Goal: Task Accomplishment & Management: Manage account settings

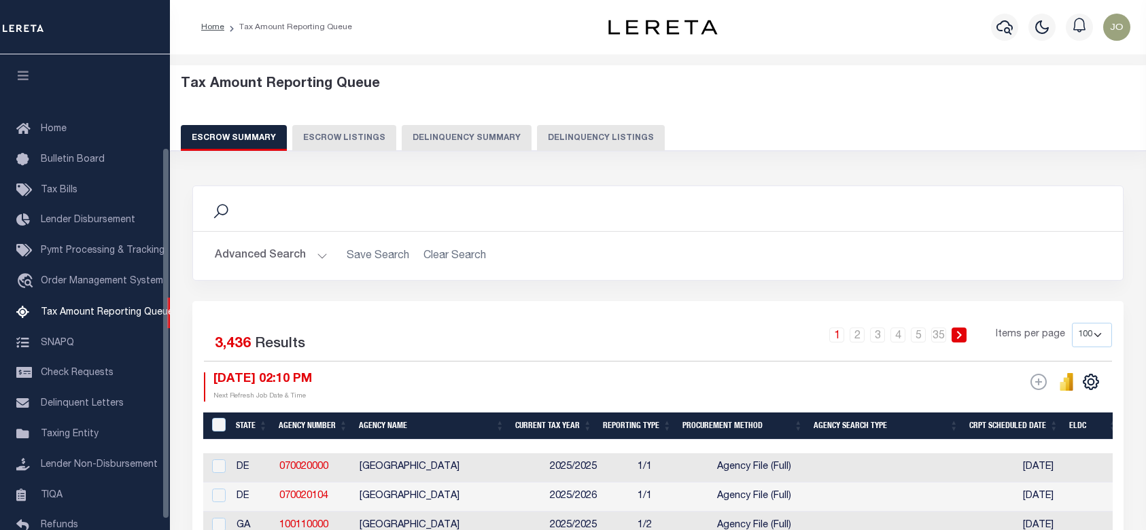
select select "100"
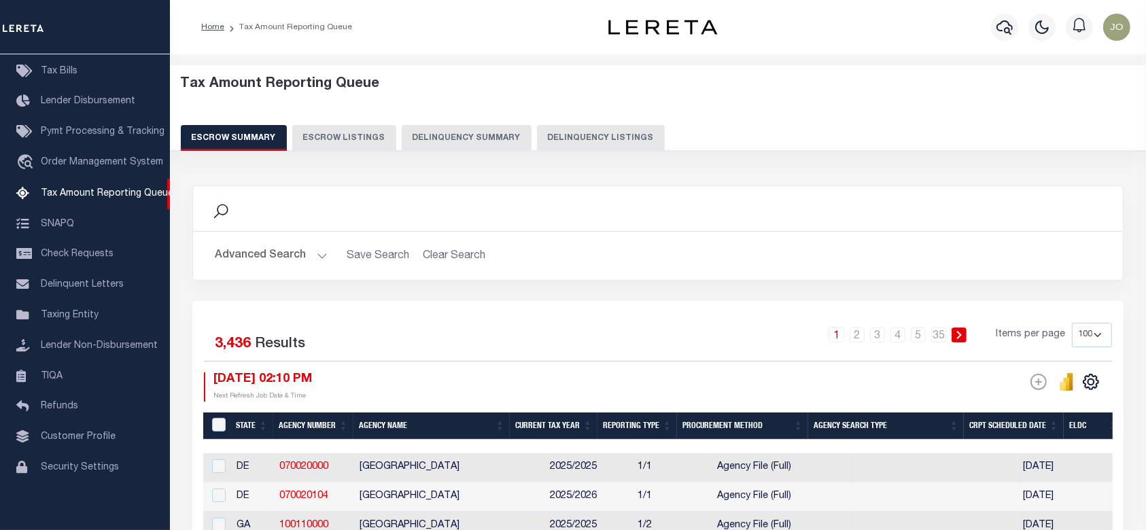
click at [445, 139] on button "Delinquency Summary" at bounding box center [467, 138] width 130 height 26
select select
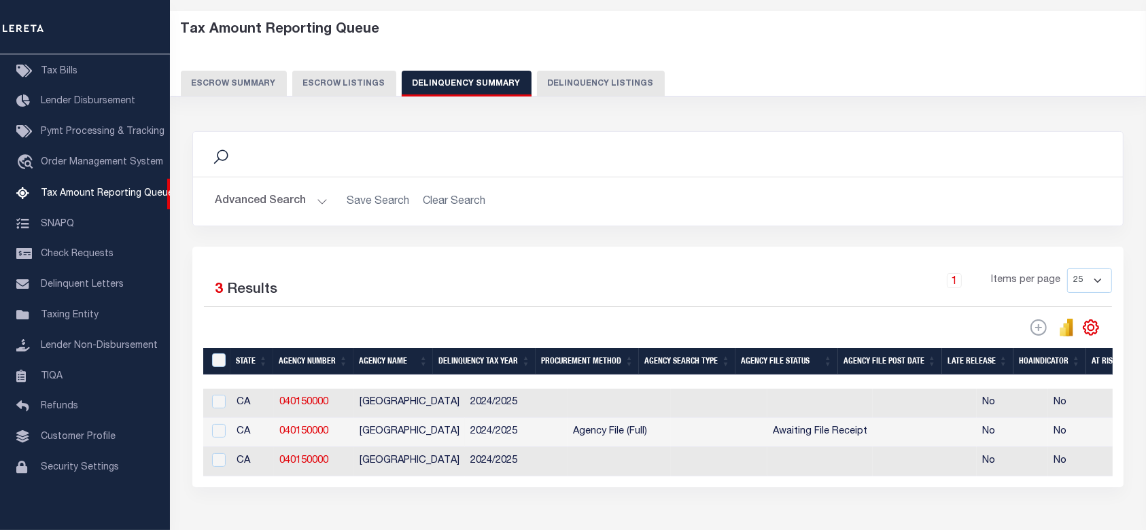
scroll to position [0, 0]
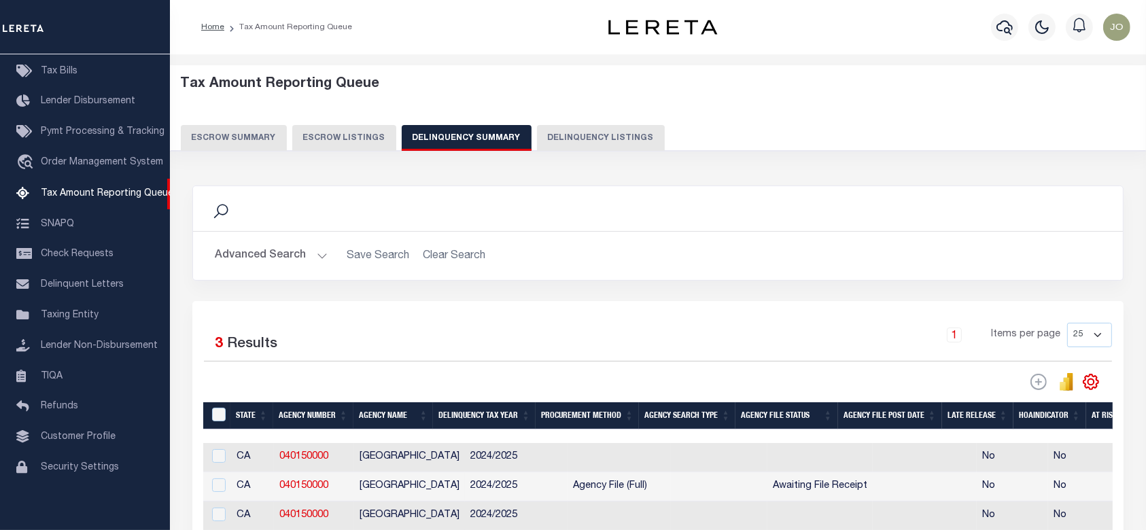
click at [271, 260] on button "Advanced Search" at bounding box center [271, 256] width 113 height 27
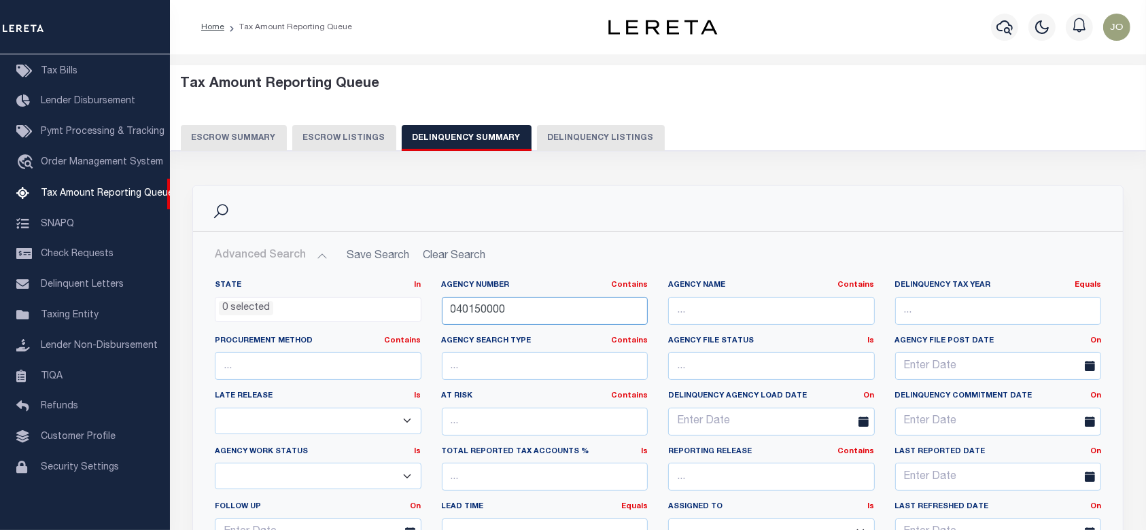
click at [574, 307] on input "040150000" at bounding box center [545, 311] width 207 height 28
click at [564, 305] on input "040150000" at bounding box center [545, 311] width 207 height 28
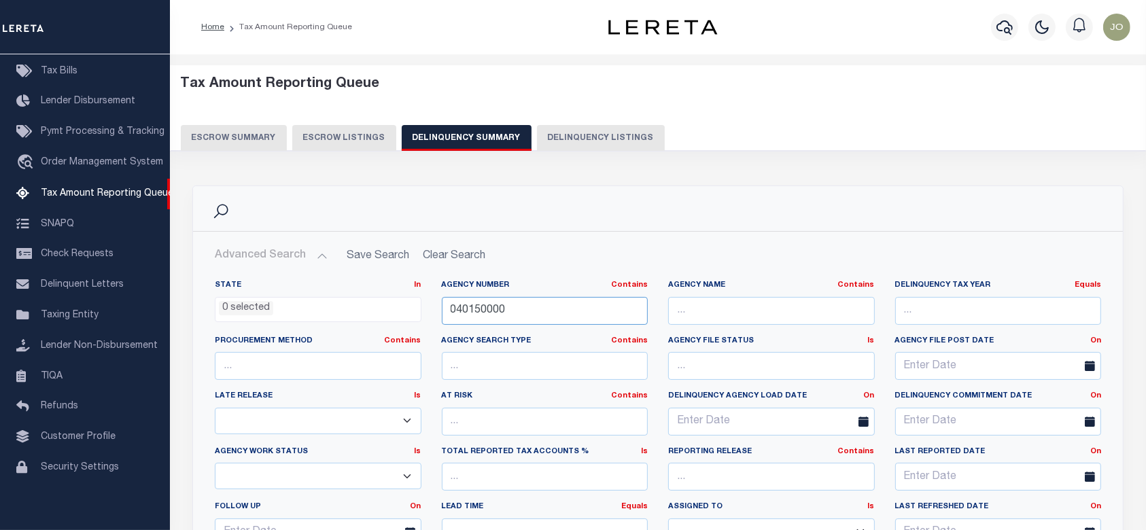
click at [564, 305] on input "040150000" at bounding box center [545, 311] width 207 height 28
click at [657, 68] on div "Tax Amount Reporting Queue Escrow Summary Escrow Listings Delinquency Summary" at bounding box center [658, 108] width 982 height 86
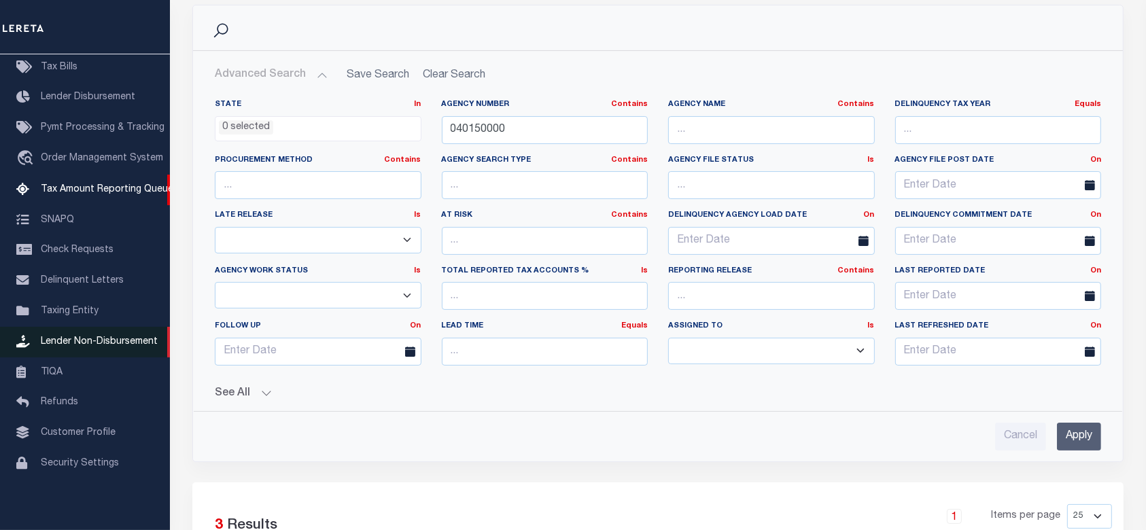
scroll to position [42, 0]
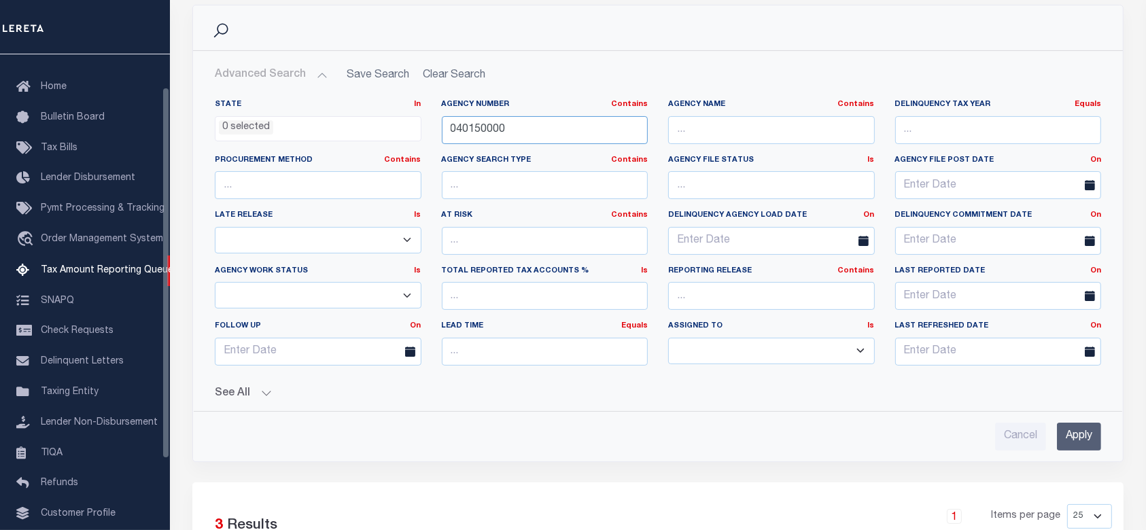
click at [549, 135] on input "040150000" at bounding box center [545, 130] width 207 height 28
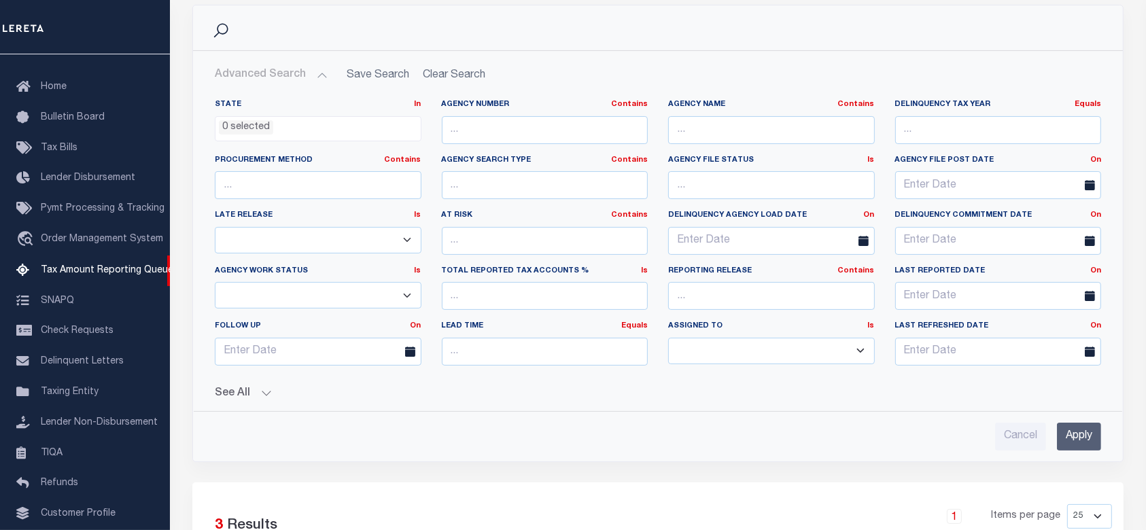
click at [256, 389] on button "See All" at bounding box center [658, 393] width 886 height 13
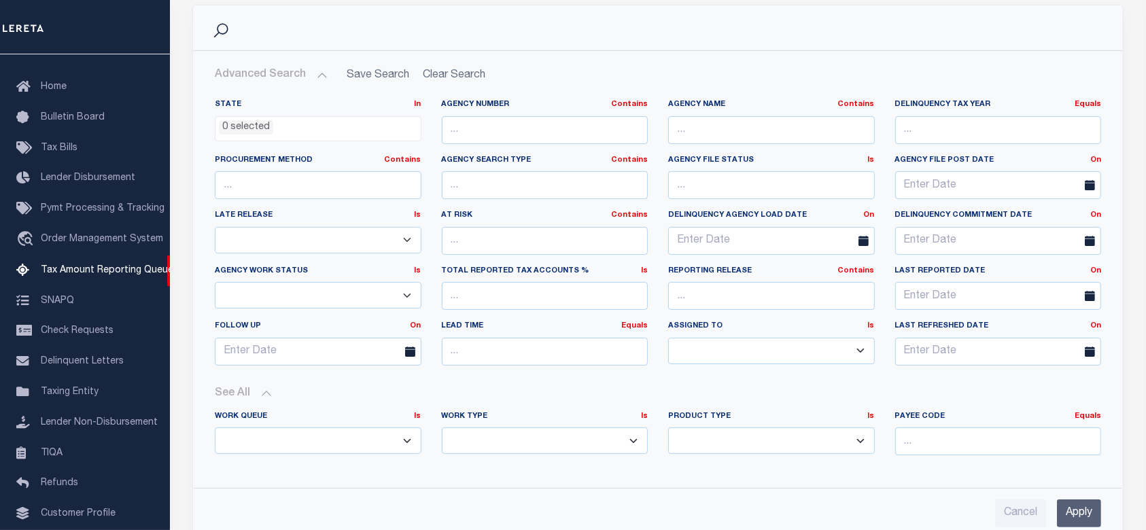
scroll to position [272, 0]
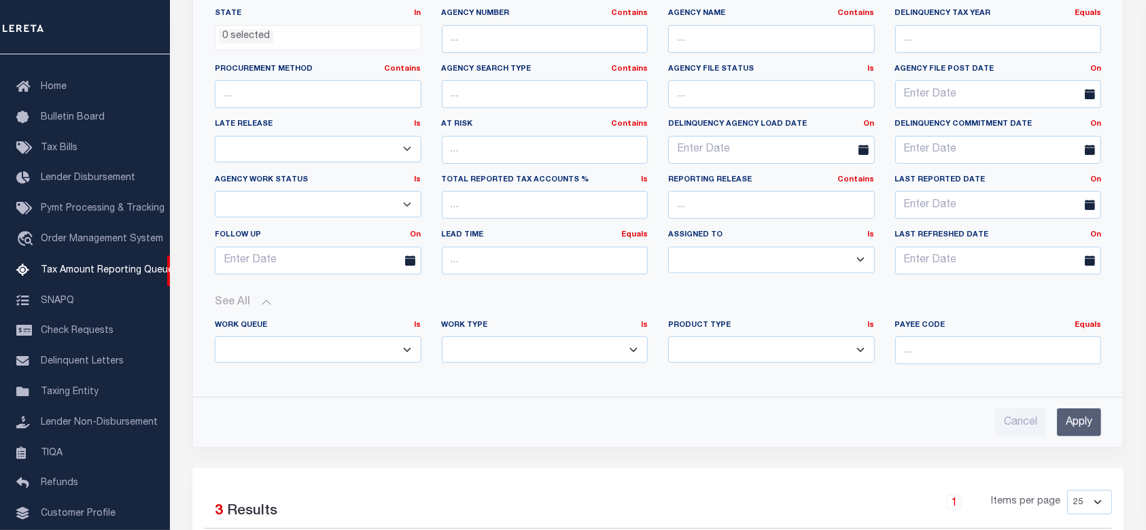
click at [621, 345] on select "Annual Delinquency Back Search Payment Status Check DTRACK" at bounding box center [545, 349] width 207 height 27
select select "AnnualDelinquency"
click at [442, 336] on select "Annual Delinquency Back Search Payment Status Check DTRACK" at bounding box center [545, 349] width 207 height 27
click at [1077, 416] on input "Apply" at bounding box center [1079, 423] width 44 height 28
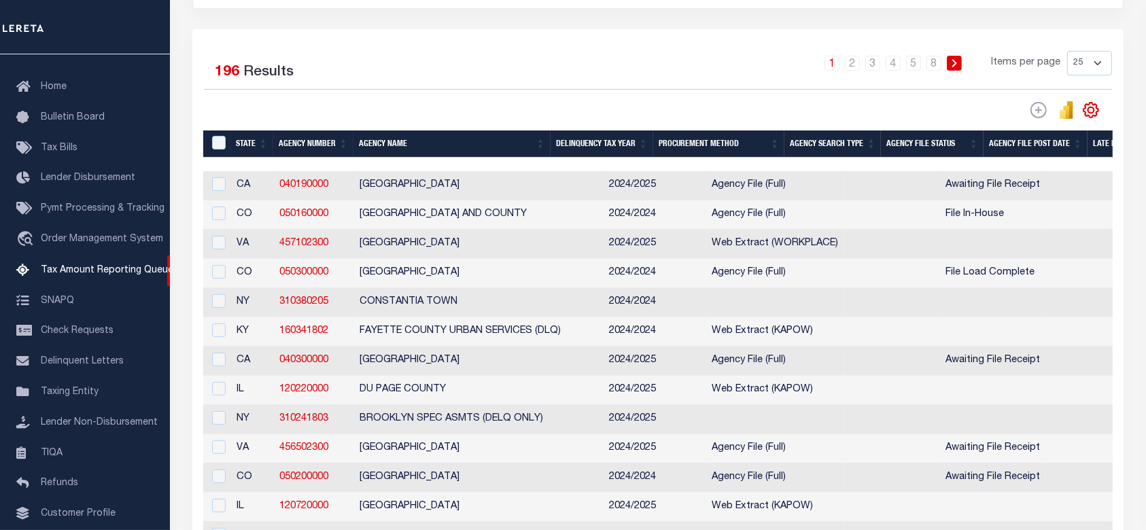
click at [648, 114] on div at bounding box center [431, 110] width 454 height 19
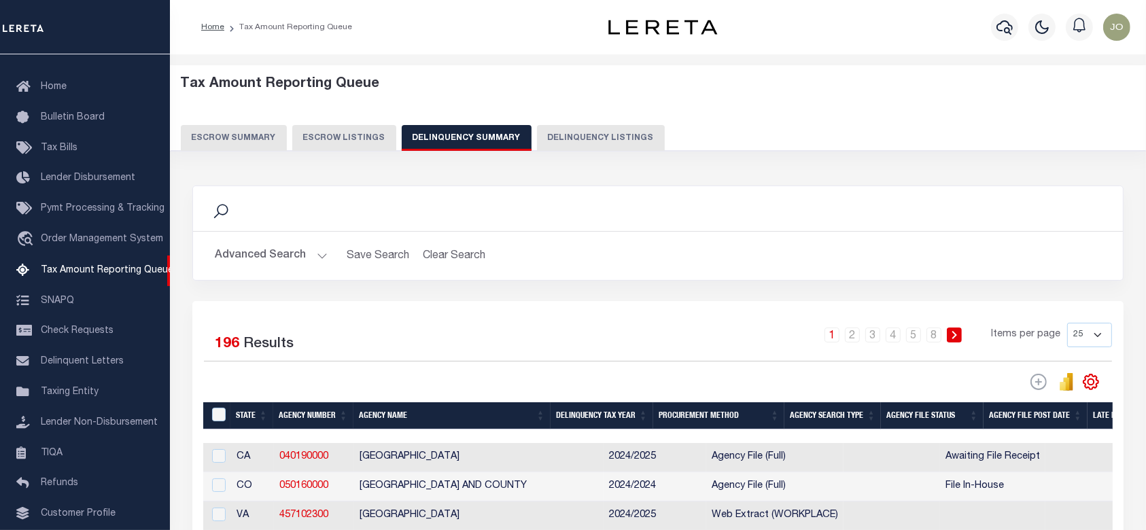
scroll to position [181, 0]
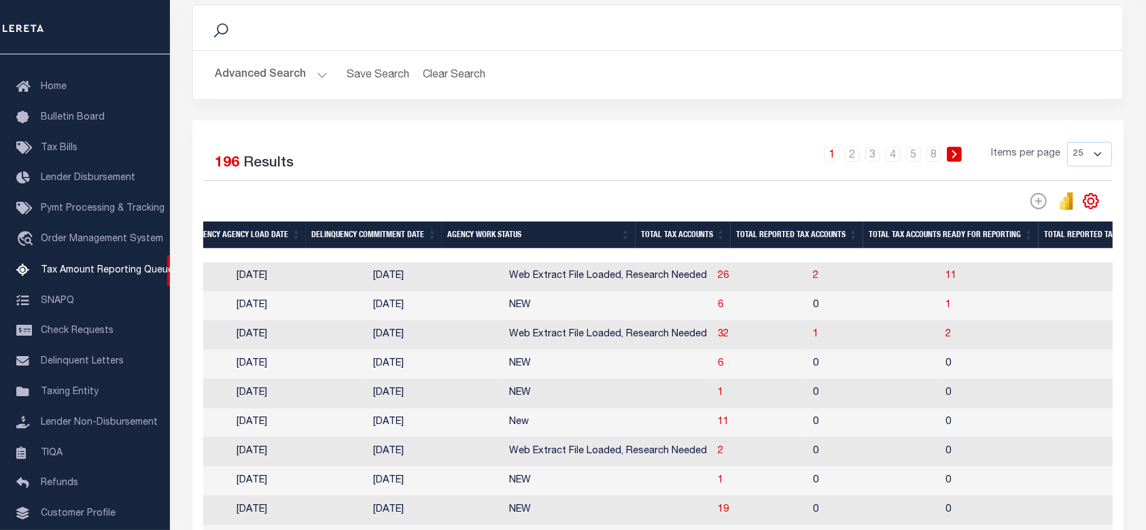
scroll to position [0, 1111]
click at [718, 398] on span "1" at bounding box center [720, 393] width 5 height 10
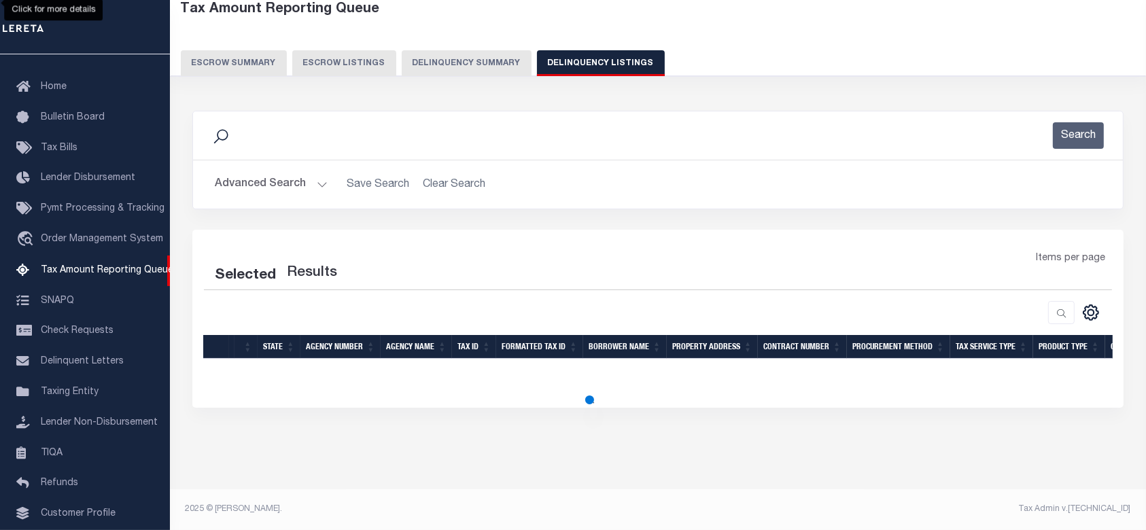
scroll to position [73, 0]
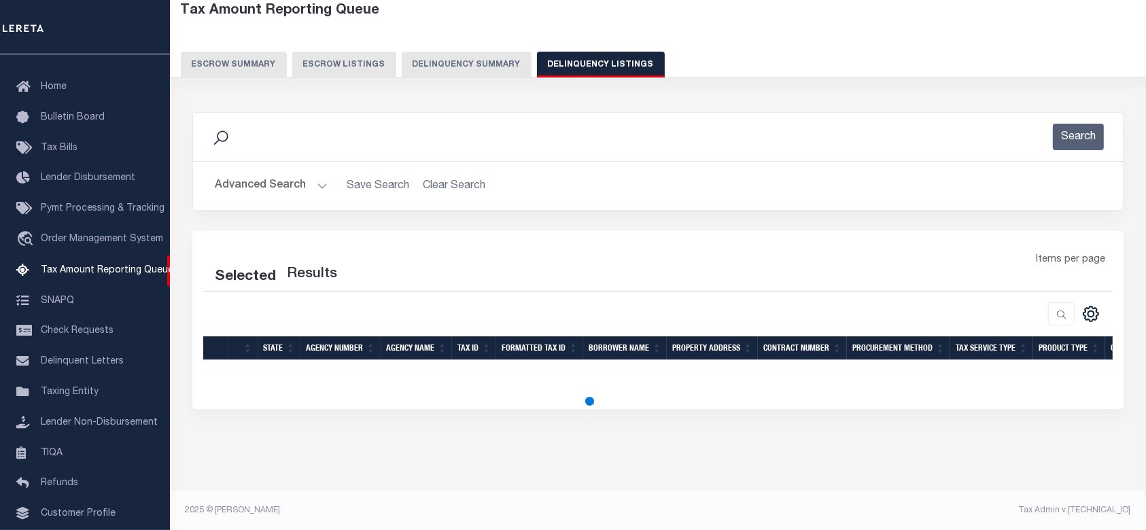
select select "100"
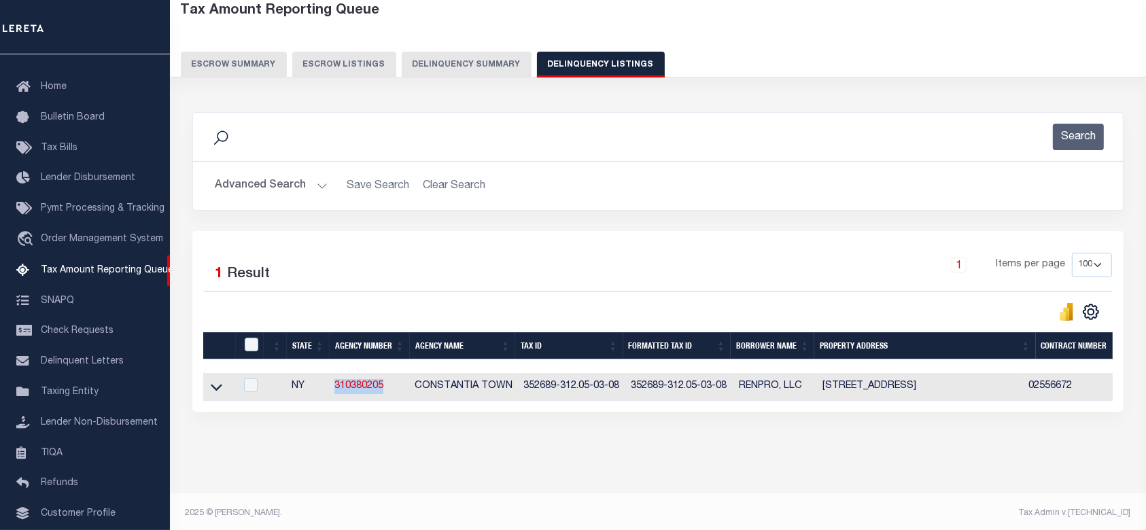
drag, startPoint x: 392, startPoint y: 387, endPoint x: 317, endPoint y: 389, distance: 74.8
copy tr "310380205"
click at [220, 388] on icon at bounding box center [217, 388] width 12 height 7
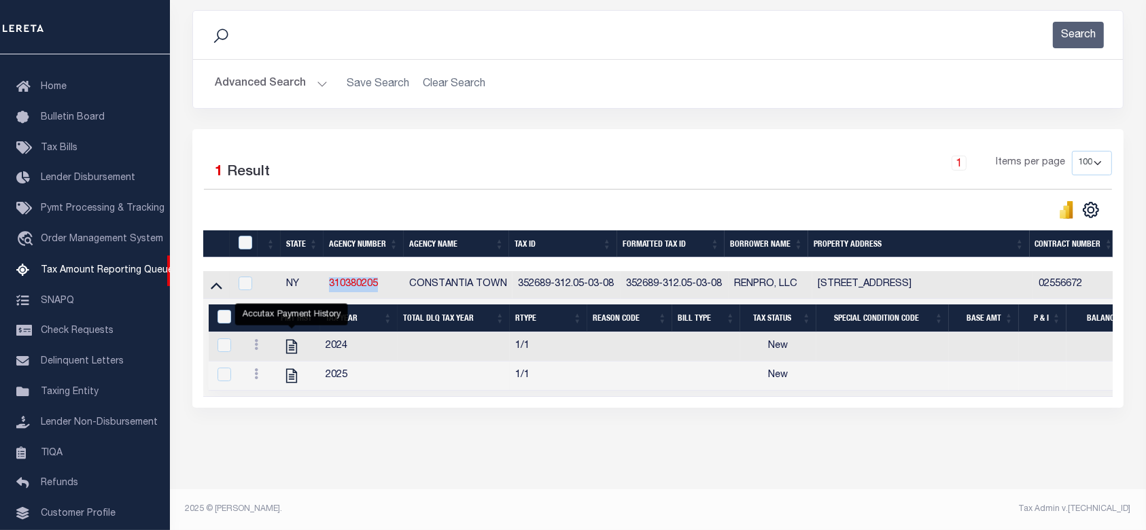
scroll to position [0, 0]
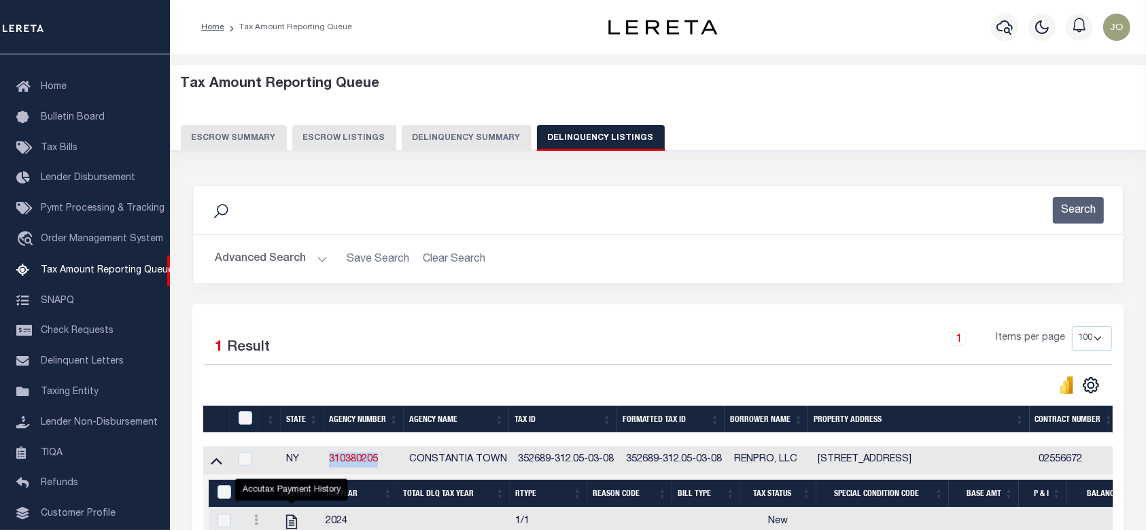
click at [427, 136] on button "Delinquency Summary" at bounding box center [467, 138] width 130 height 26
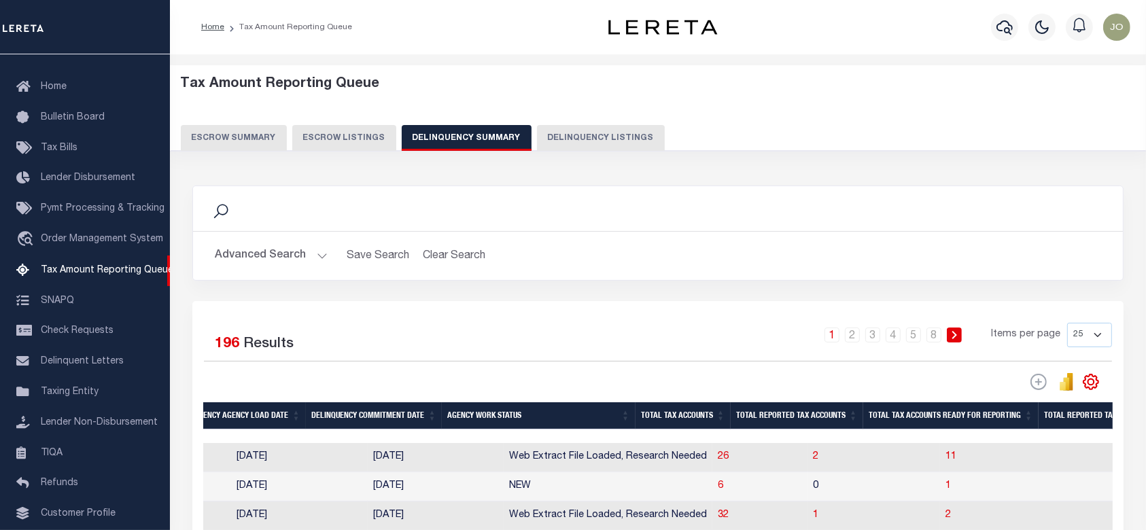
click at [330, 253] on h2 "Advanced Search Save Search Clear Search SummaryGridWrapper_dynamictable_____De…" at bounding box center [658, 256] width 908 height 27
click at [303, 260] on button "Advanced Search" at bounding box center [271, 256] width 113 height 27
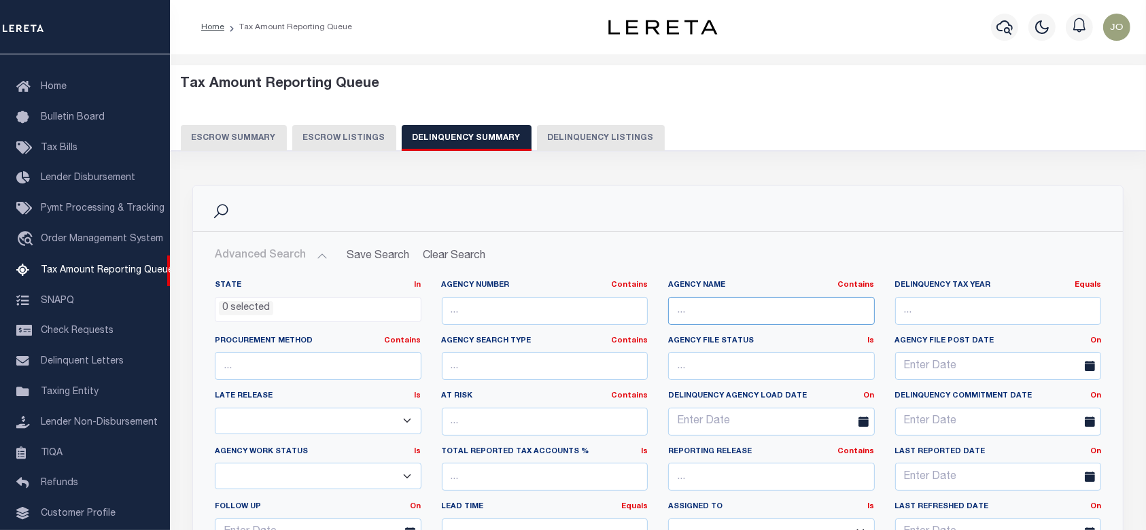
click at [709, 314] on input "text" at bounding box center [771, 311] width 207 height 28
click at [574, 324] on input "text" at bounding box center [545, 311] width 207 height 28
paste input "310380205"
click at [473, 307] on input "310380205" at bounding box center [545, 311] width 207 height 28
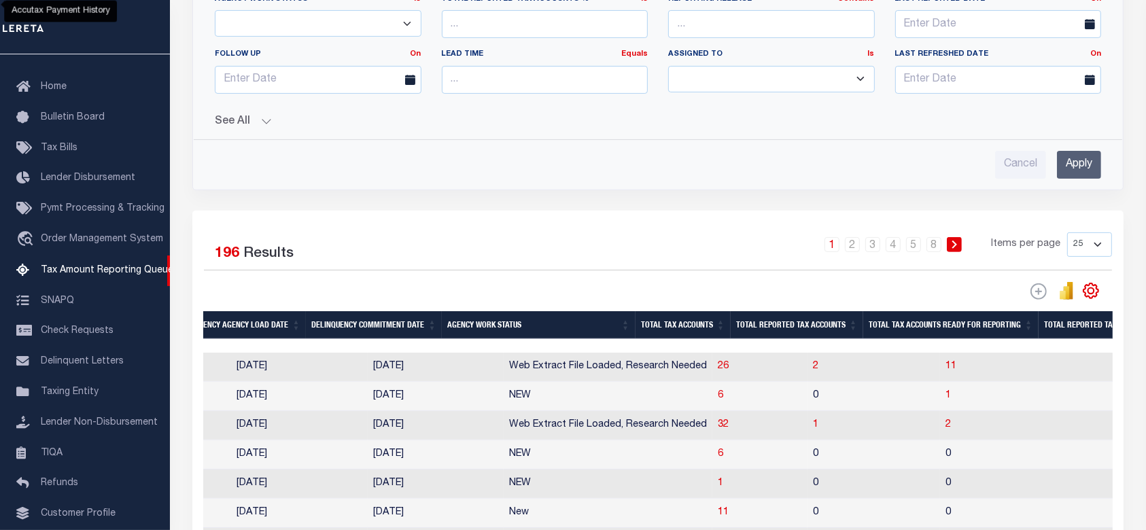
type input "310380205"
click at [1098, 158] on input "Apply" at bounding box center [1079, 165] width 44 height 28
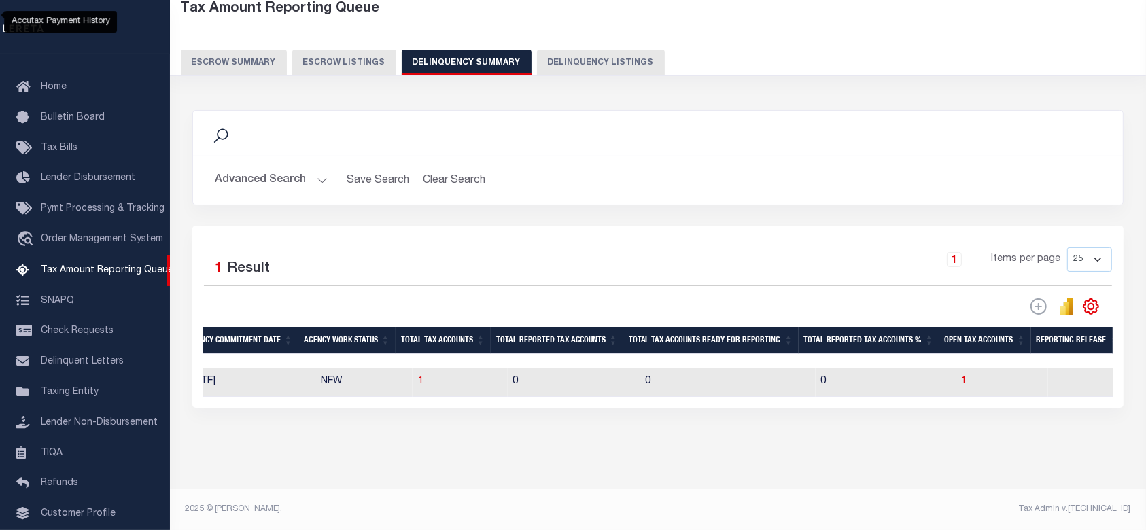
scroll to position [86, 0]
click at [418, 377] on span "1" at bounding box center [420, 382] width 5 height 10
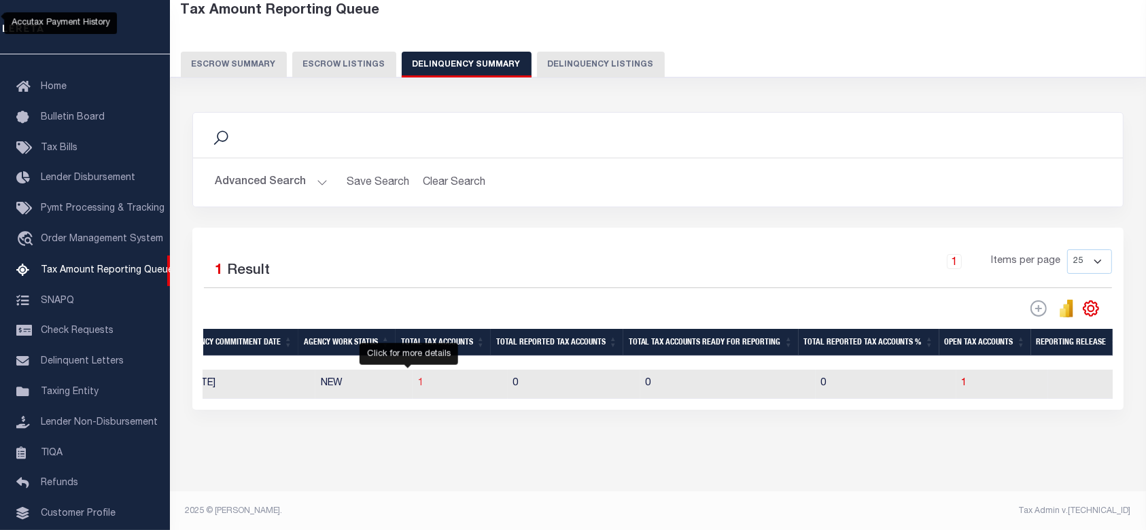
select select "100"
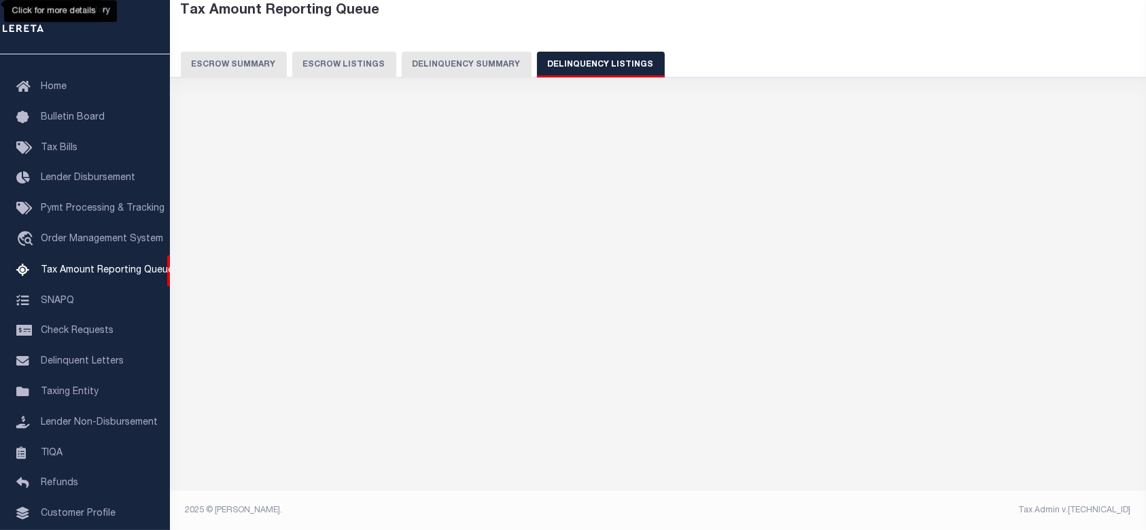
select select "100"
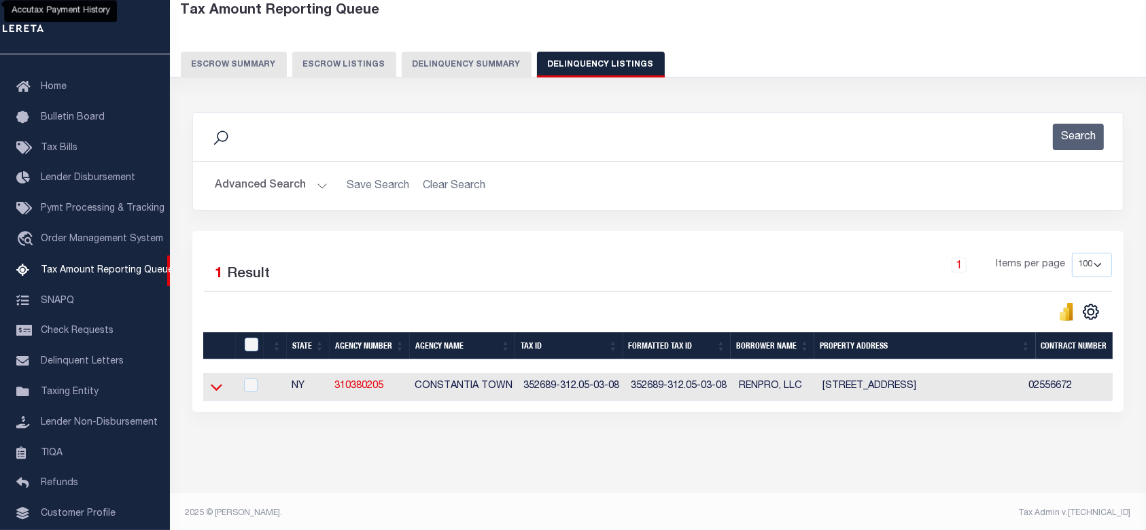
click at [212, 386] on icon at bounding box center [217, 387] width 12 height 14
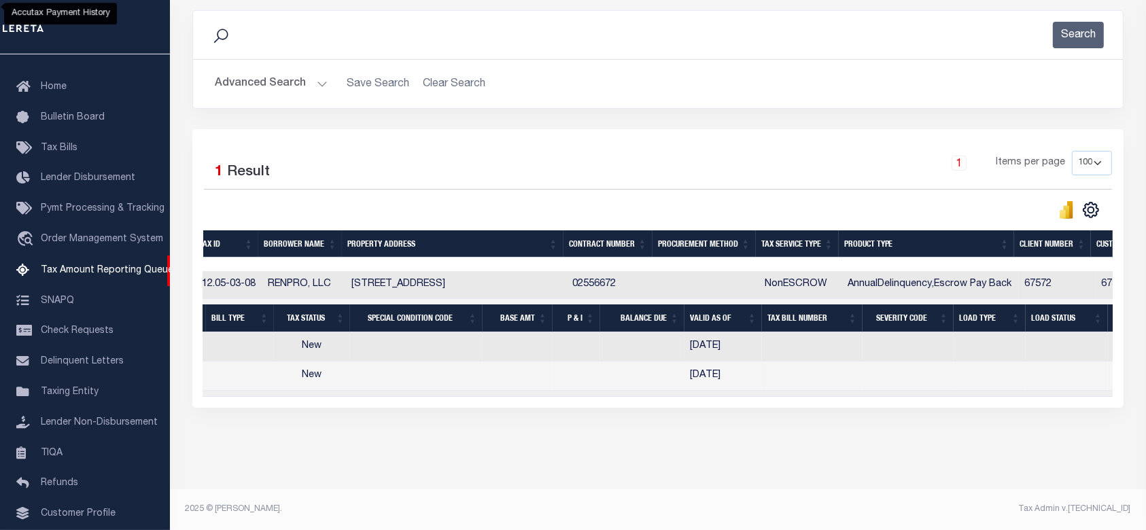
scroll to position [0, 0]
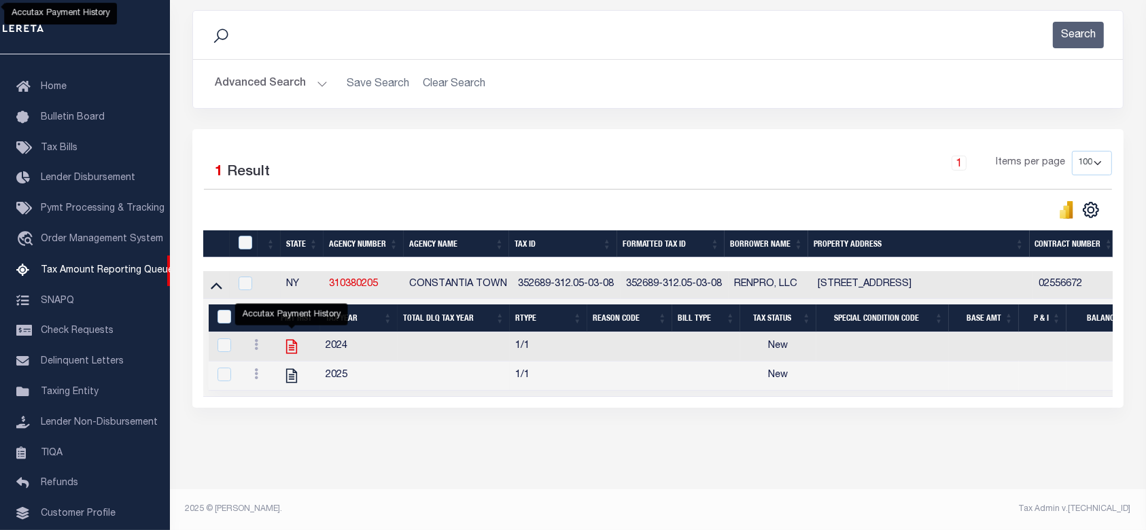
click at [294, 348] on icon "" at bounding box center [292, 347] width 18 height 18
checkbox input "true"
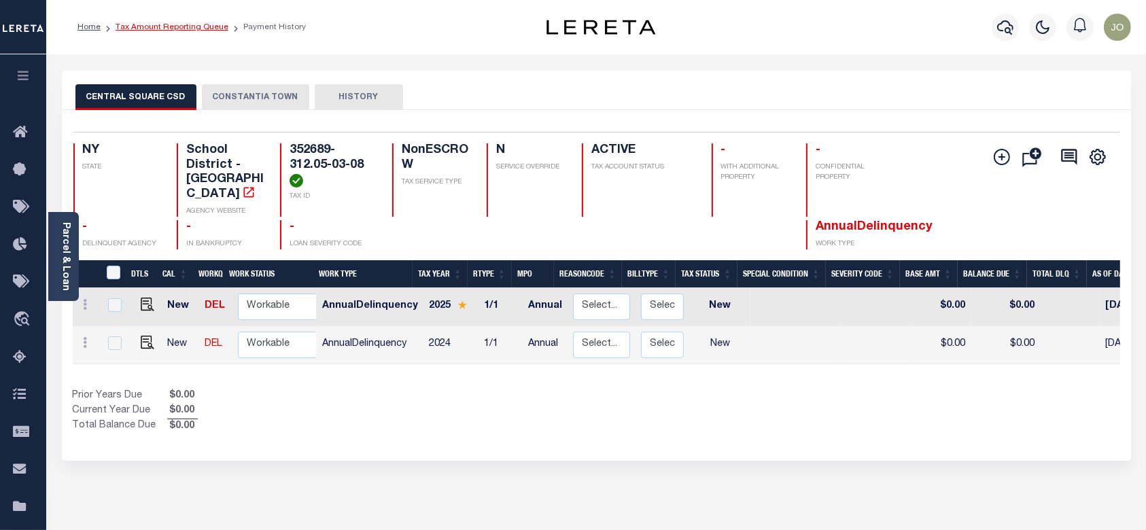
click at [167, 29] on link "Tax Amount Reporting Queue" at bounding box center [172, 27] width 113 height 8
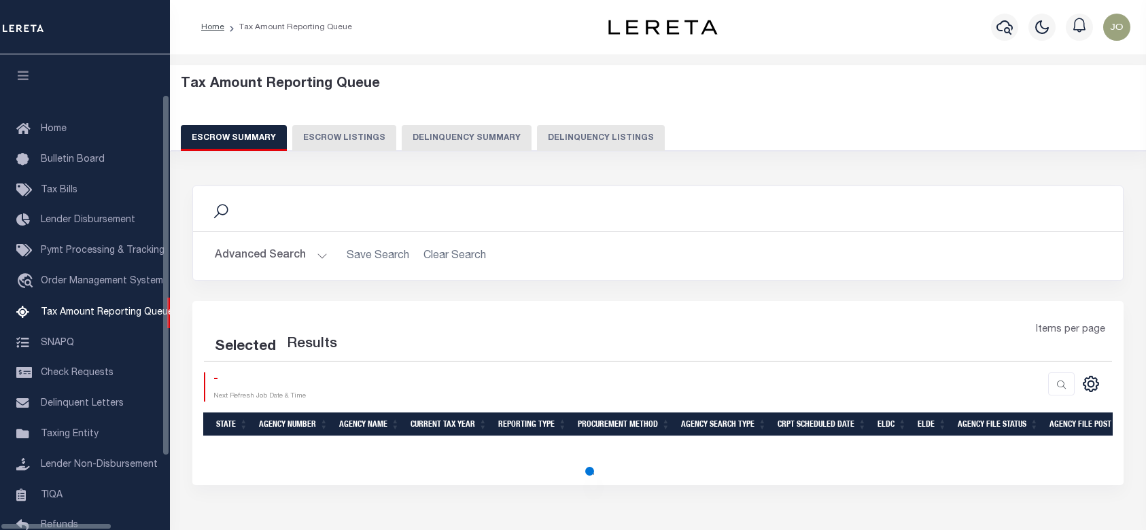
select select "100"
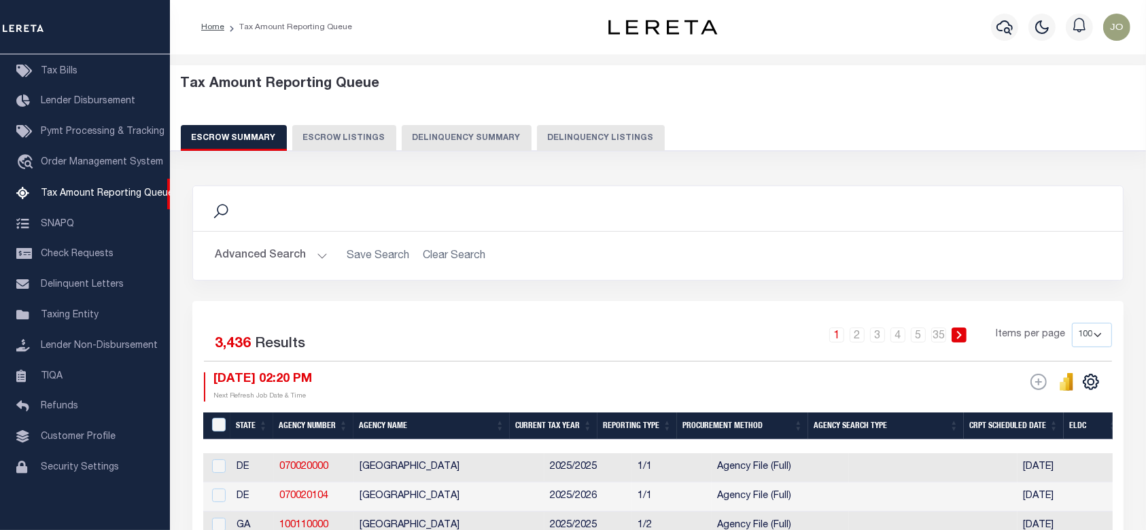
click at [498, 135] on button "Delinquency Summary" at bounding box center [467, 138] width 130 height 26
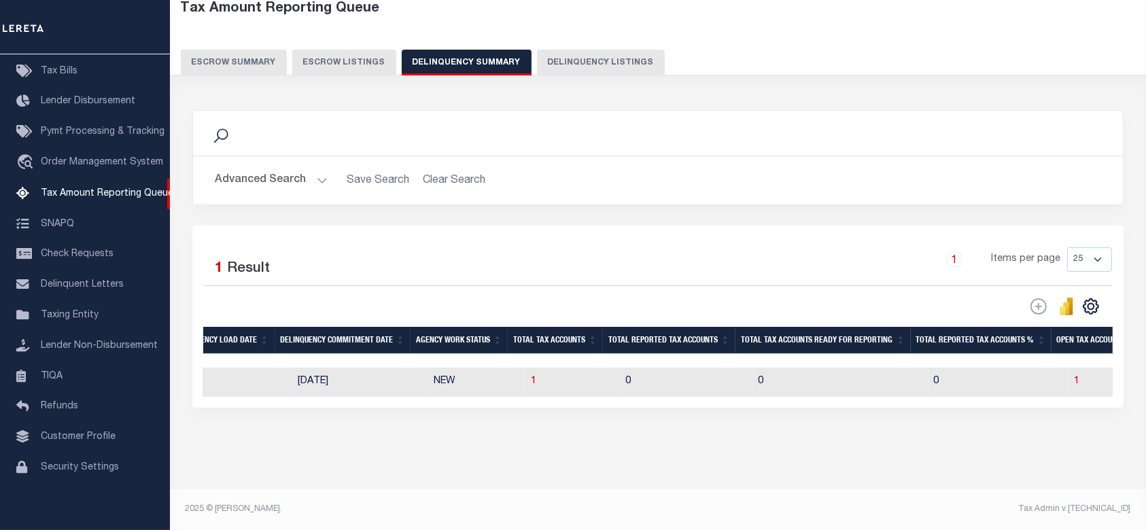
scroll to position [0, 1037]
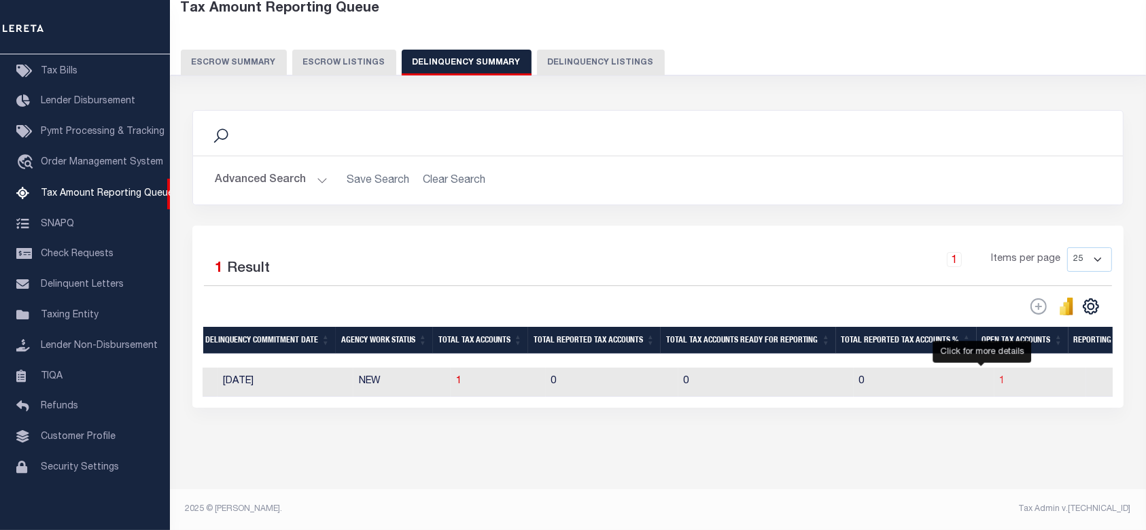
click at [1000, 377] on span "1" at bounding box center [1002, 382] width 5 height 10
select select "100"
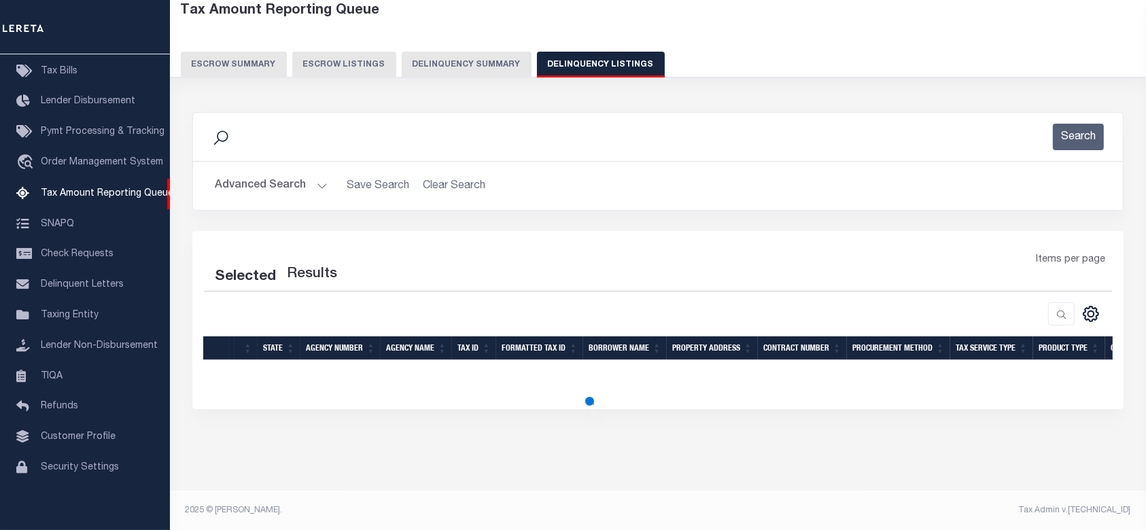
select select "100"
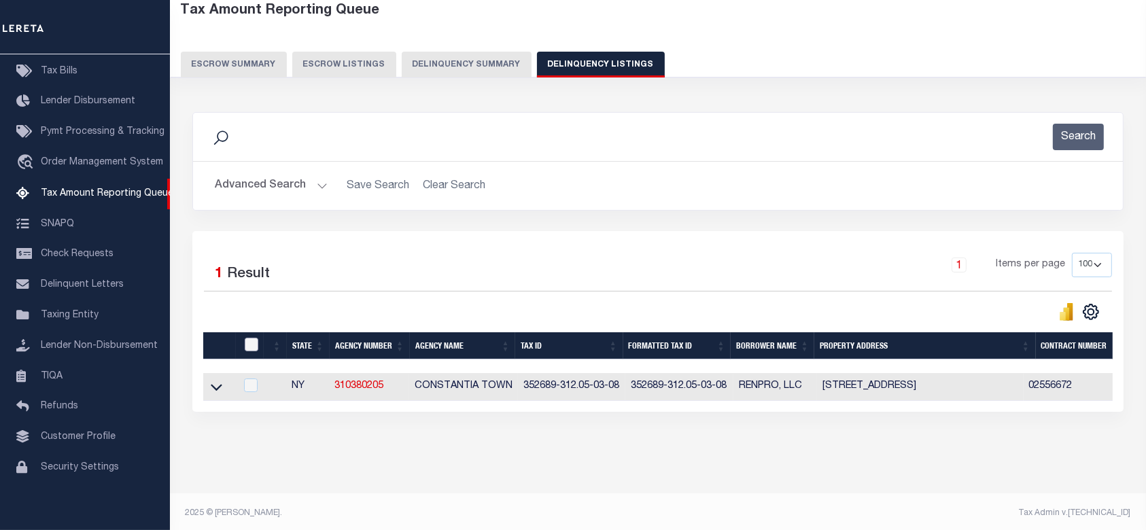
click at [251, 350] on input "checkbox" at bounding box center [252, 345] width 14 height 14
checkbox input "true"
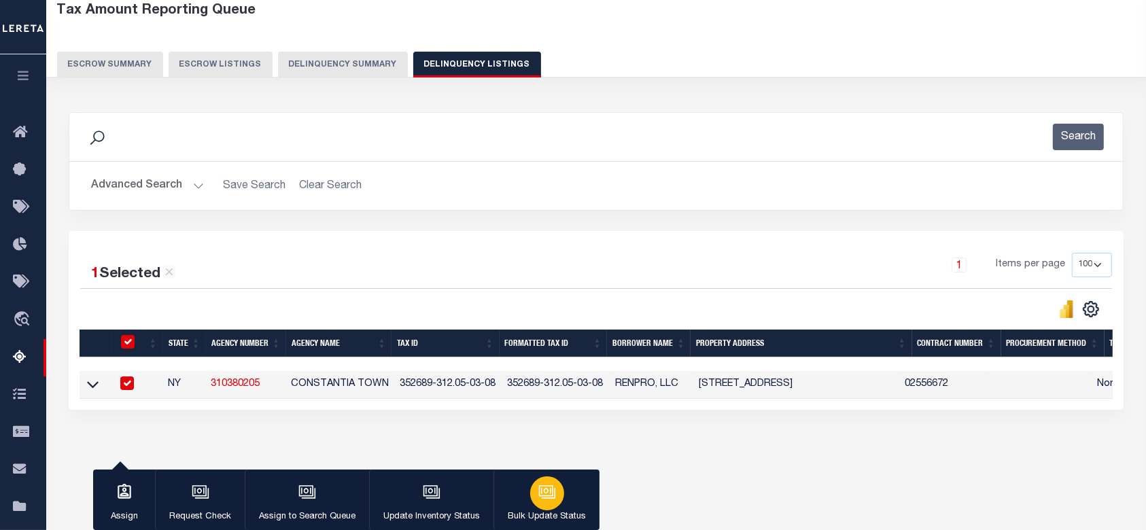
click at [545, 492] on icon "button" at bounding box center [547, 492] width 18 height 18
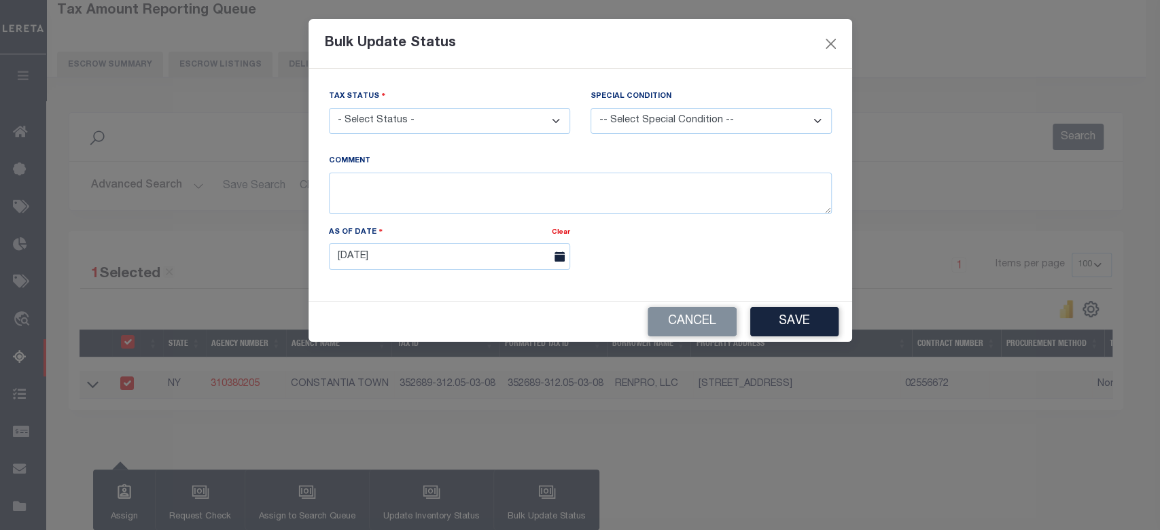
click at [511, 125] on select "- Select Status - Paid No Tax Due" at bounding box center [449, 121] width 241 height 27
select select "PYD"
click at [329, 108] on select "- Select Status - Paid No Tax Due" at bounding box center [449, 121] width 241 height 27
click at [777, 332] on button "Save" at bounding box center [794, 321] width 88 height 29
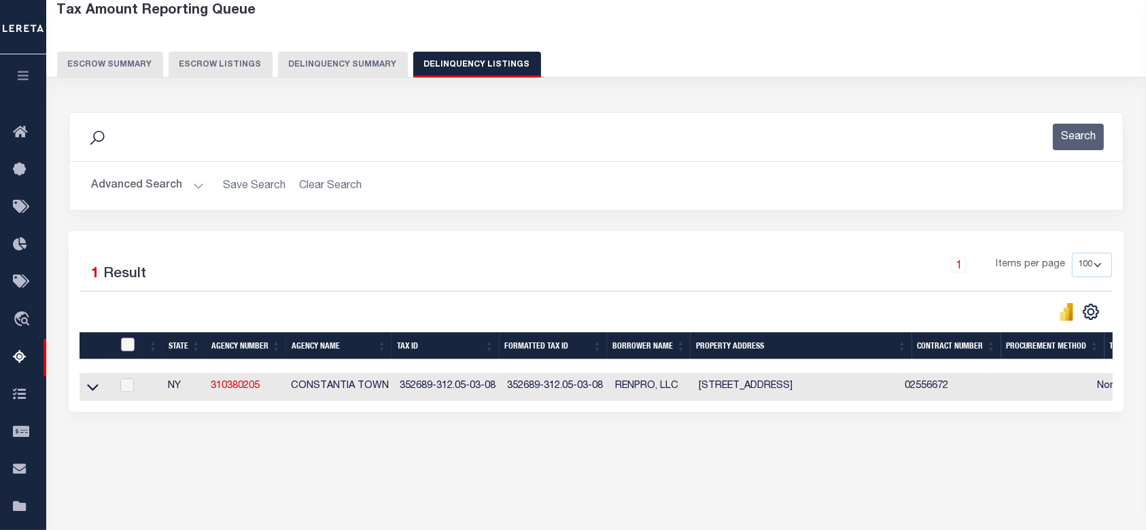
click at [123, 345] on input "checkbox" at bounding box center [128, 345] width 14 height 14
checkbox input "true"
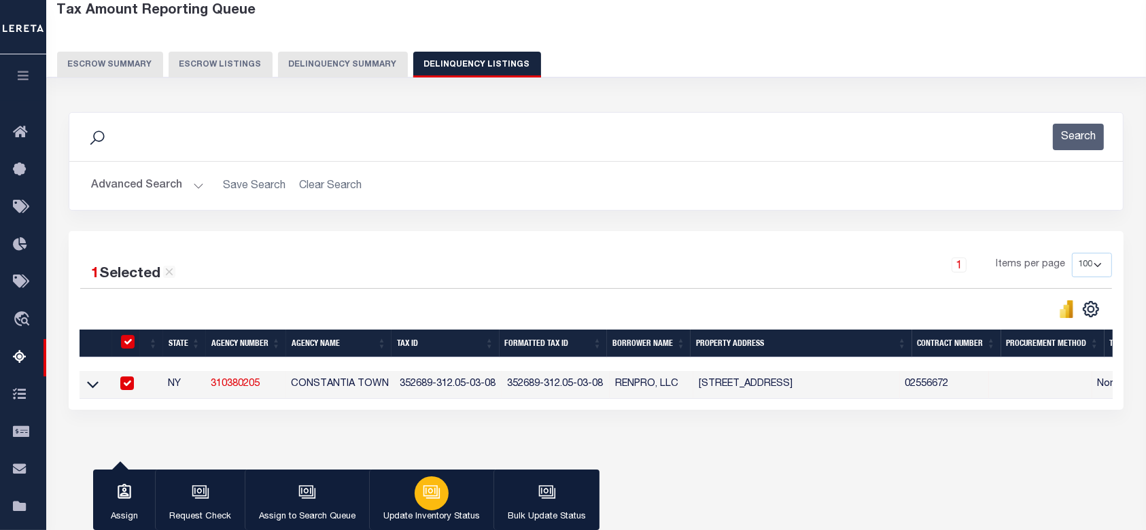
click at [424, 490] on icon "button" at bounding box center [432, 492] width 18 height 18
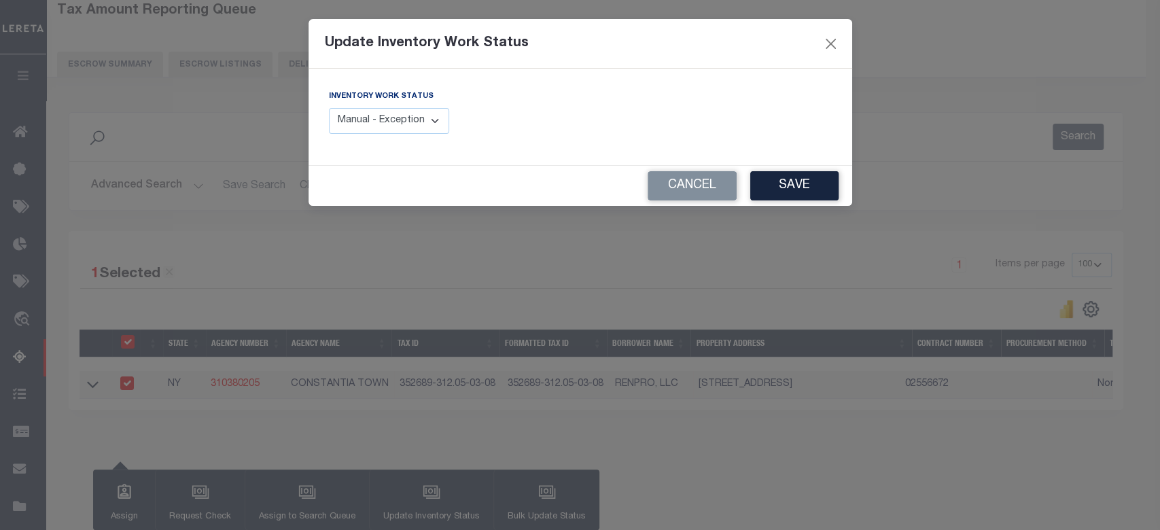
click at [438, 112] on select "Manual - Exception Pended - Awaiting Search Late Add Exception Completed" at bounding box center [389, 121] width 121 height 27
select select "4"
click at [329, 108] on select "Manual - Exception Pended - Awaiting Search Late Add Exception Completed" at bounding box center [389, 121] width 121 height 27
click at [777, 188] on button "Save" at bounding box center [794, 185] width 88 height 29
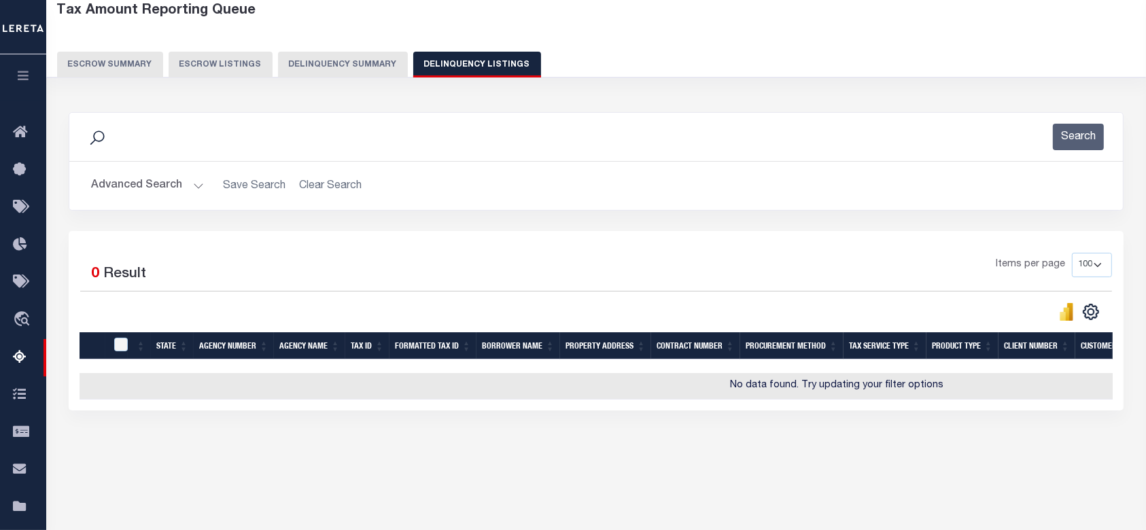
scroll to position [0, 0]
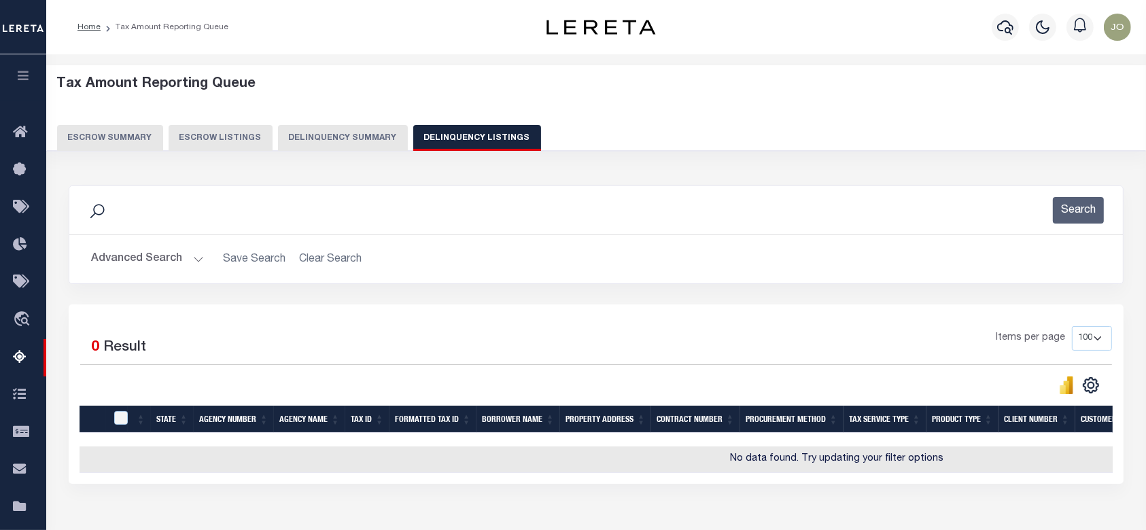
click at [360, 133] on button "Delinquency Summary" at bounding box center [343, 138] width 130 height 26
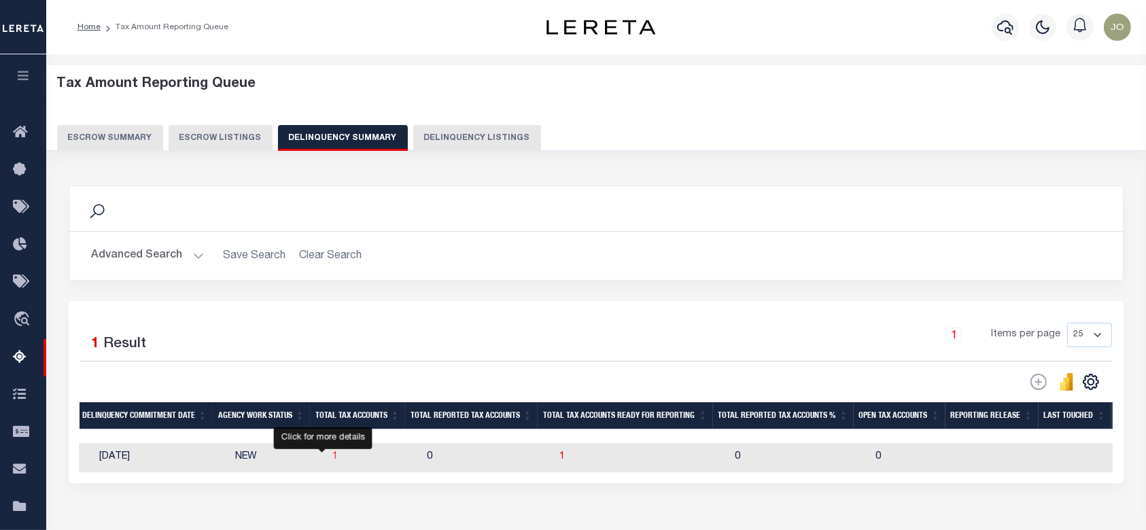
click at [332, 459] on span "1" at bounding box center [334, 457] width 5 height 10
select select "100"
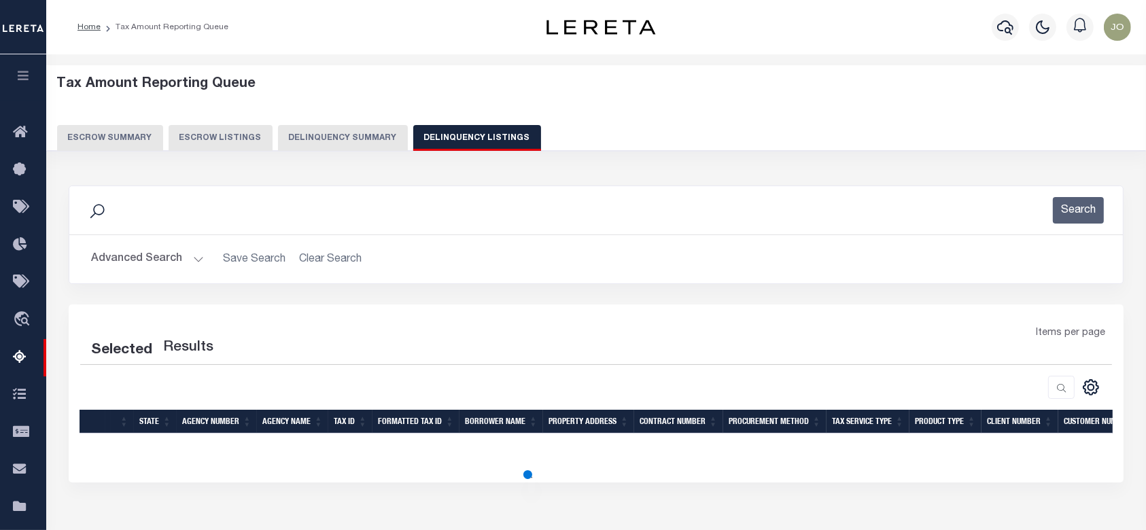
select select "100"
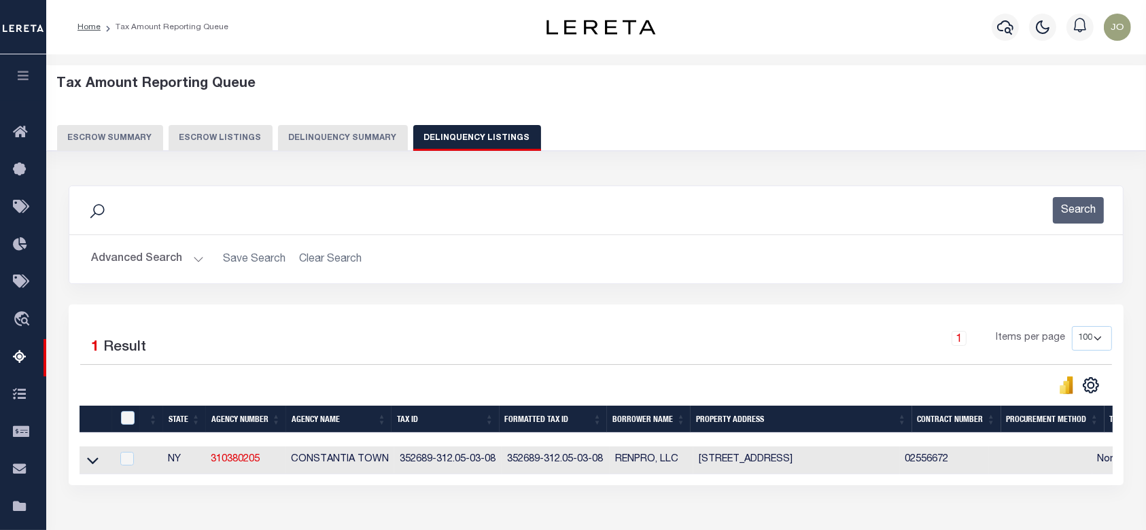
scroll to position [181, 0]
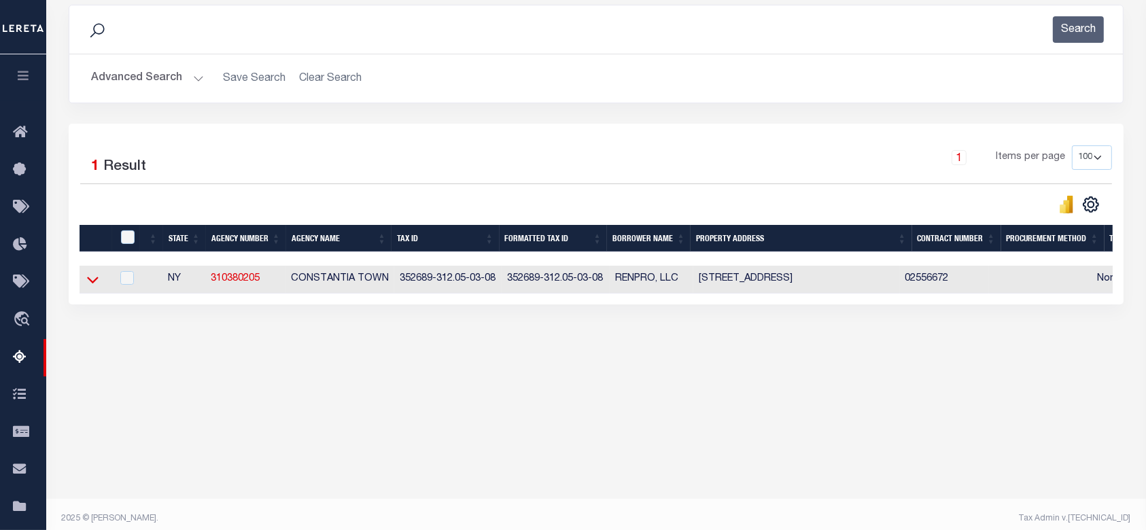
click at [98, 277] on icon at bounding box center [93, 280] width 12 height 14
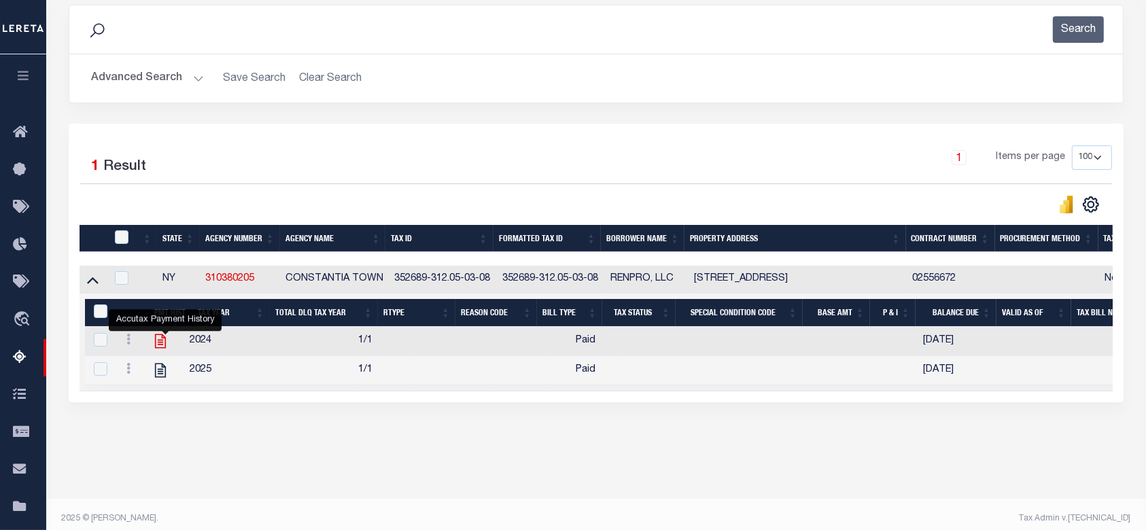
click at [163, 346] on icon "" at bounding box center [160, 341] width 11 height 14
checkbox input "true"
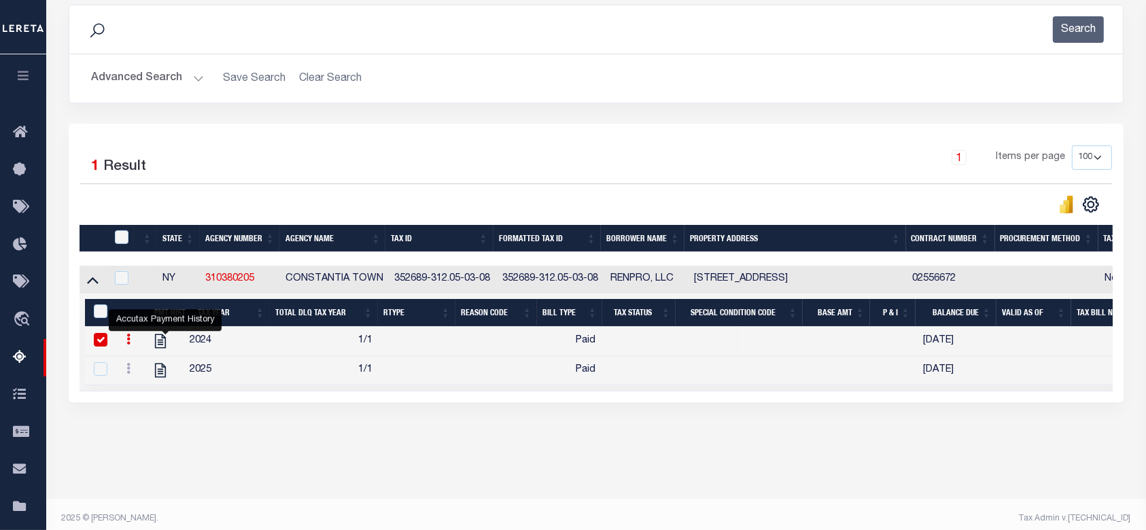
scroll to position [0, 0]
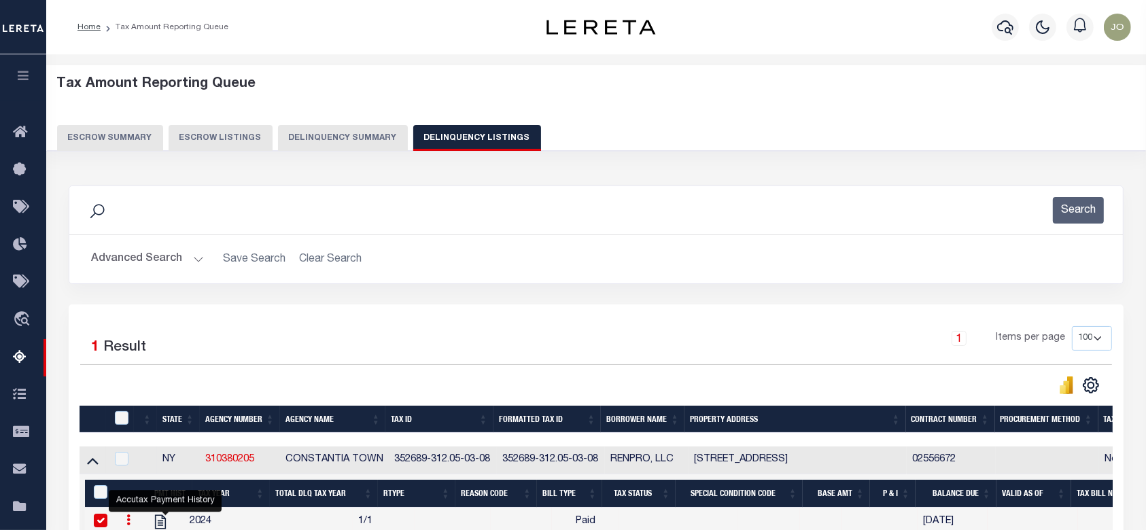
click at [334, 145] on button "Delinquency Summary" at bounding box center [343, 138] width 130 height 26
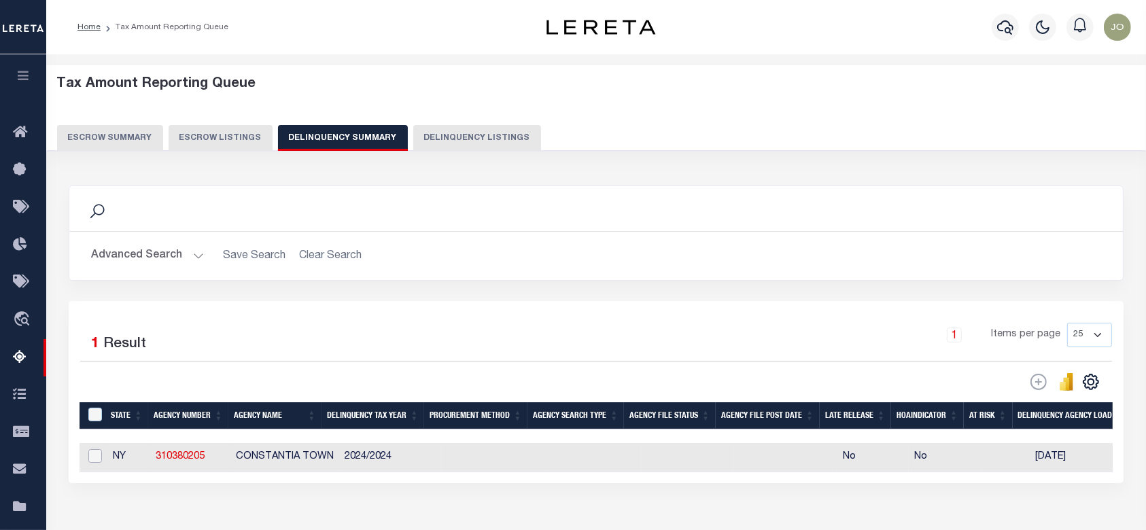
click at [90, 461] on input "checkbox" at bounding box center [95, 456] width 14 height 14
checkbox input "true"
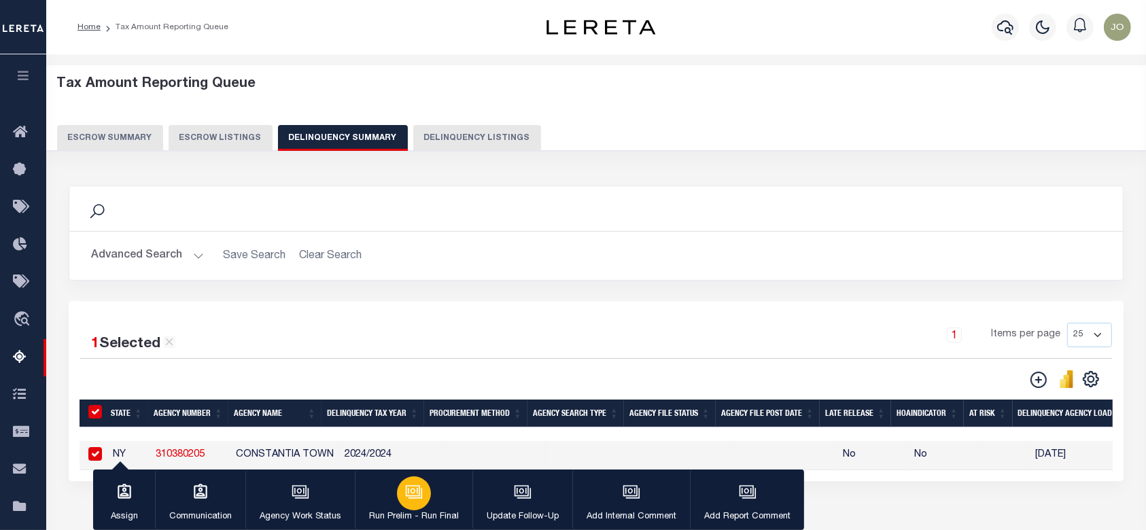
click at [419, 486] on icon "button" at bounding box center [414, 492] width 18 height 18
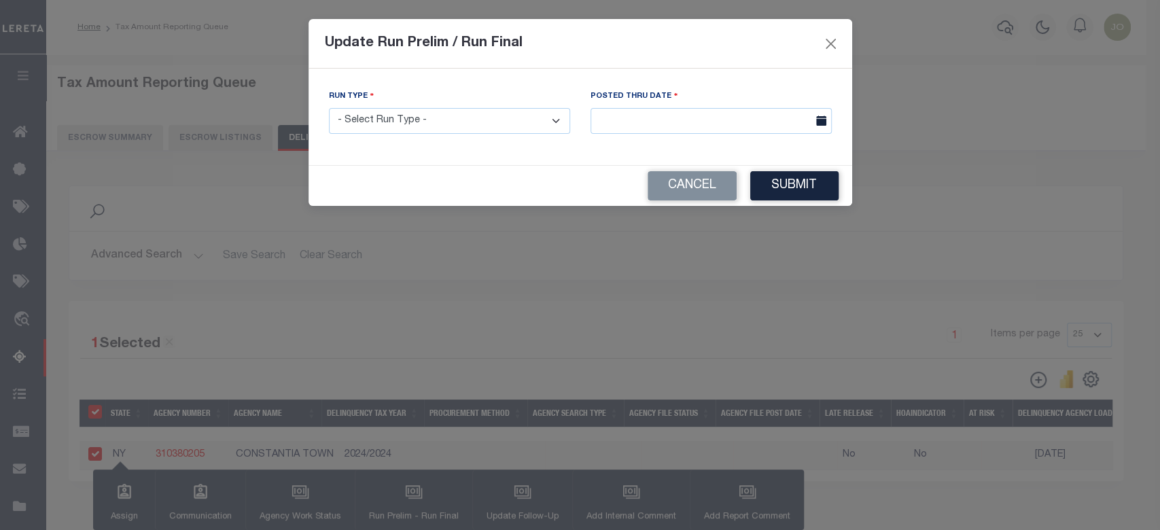
click at [451, 111] on select "- Select Run Type - Prelim Run Final Run" at bounding box center [449, 121] width 241 height 27
select select "P"
click at [329, 108] on select "- Select Run Type - Prelim Run Final Run" at bounding box center [449, 121] width 241 height 27
click at [699, 143] on div "Posted Thru Date" at bounding box center [711, 117] width 262 height 56
click at [703, 126] on input "text" at bounding box center [711, 121] width 241 height 27
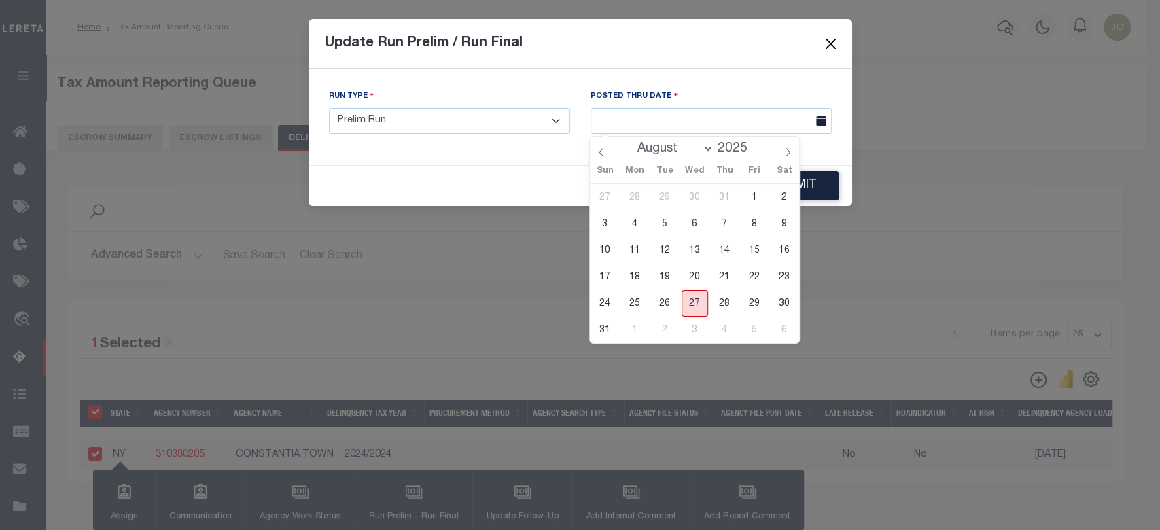
click at [700, 298] on span "27" at bounding box center [695, 303] width 27 height 27
type input "[DATE]"
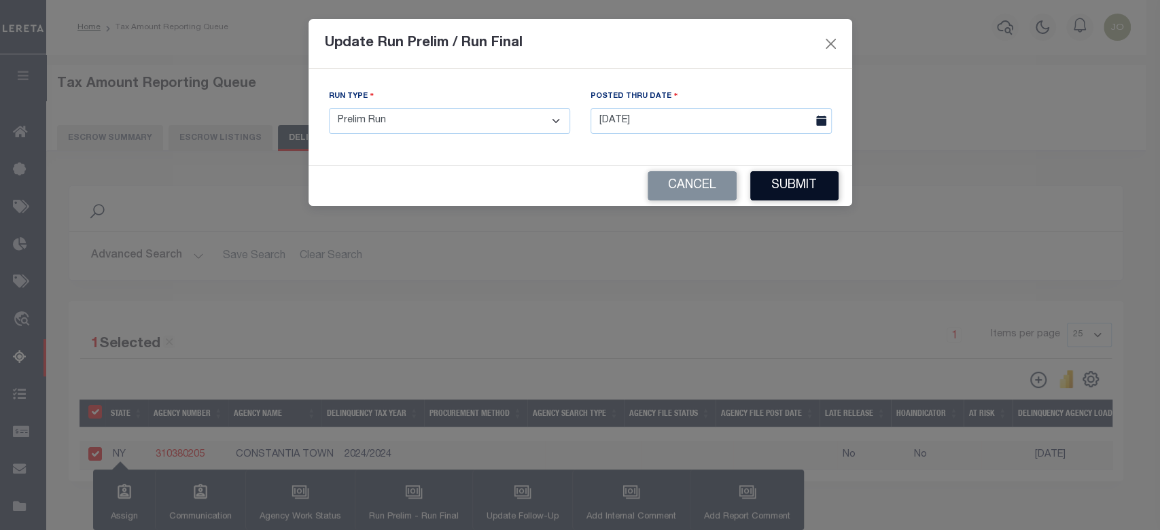
click at [805, 188] on button "Submit" at bounding box center [794, 185] width 88 height 29
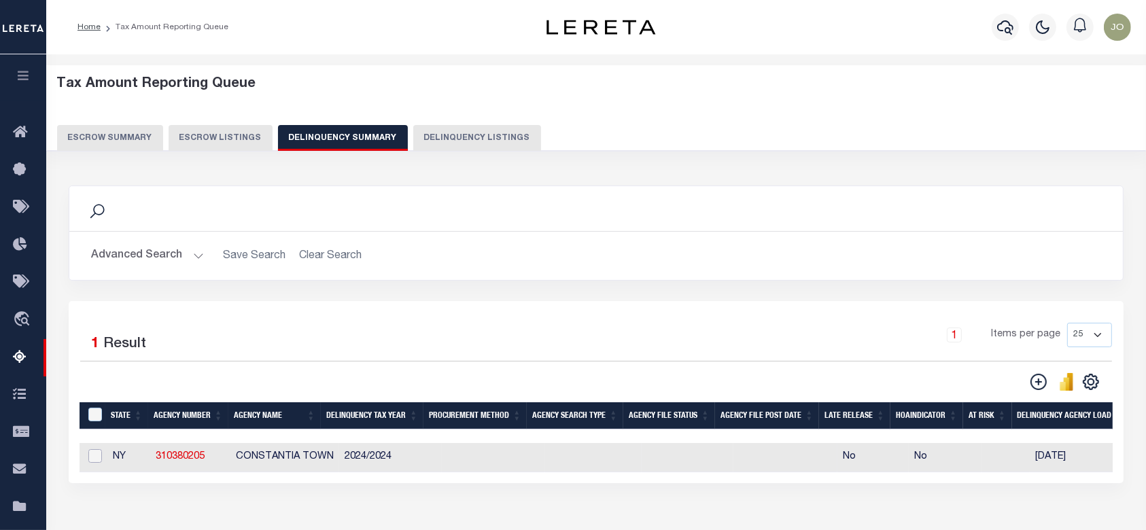
click at [90, 459] on input "checkbox" at bounding box center [95, 456] width 14 height 14
checkbox input "true"
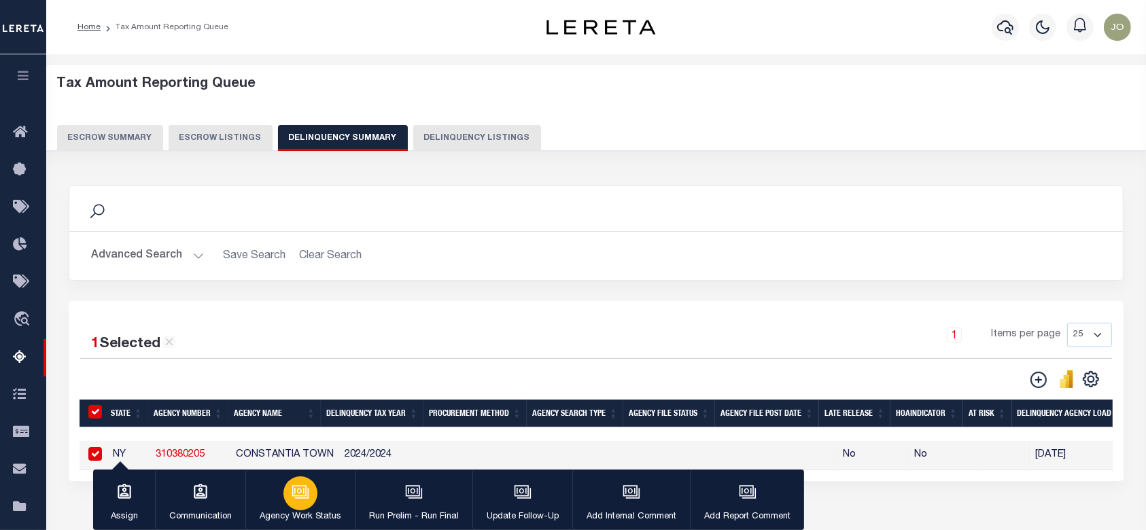
click at [310, 508] on button "Agency Work Status" at bounding box center [299, 500] width 109 height 61
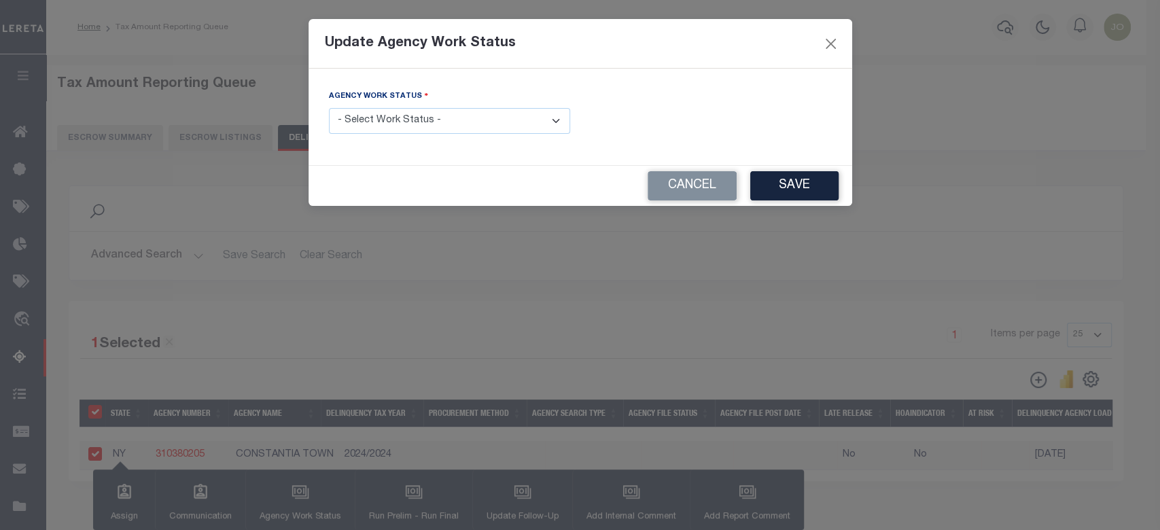
click at [463, 128] on select "- Select Work Status - In Progress Pending Agency Follow-up Pending QC Ready fo…" at bounding box center [449, 121] width 241 height 27
select select "6"
click at [329, 108] on select "- Select Work Status - In Progress Pending Agency Follow-up Pending QC Ready fo…" at bounding box center [449, 121] width 241 height 27
click at [767, 188] on button "Save" at bounding box center [794, 185] width 88 height 29
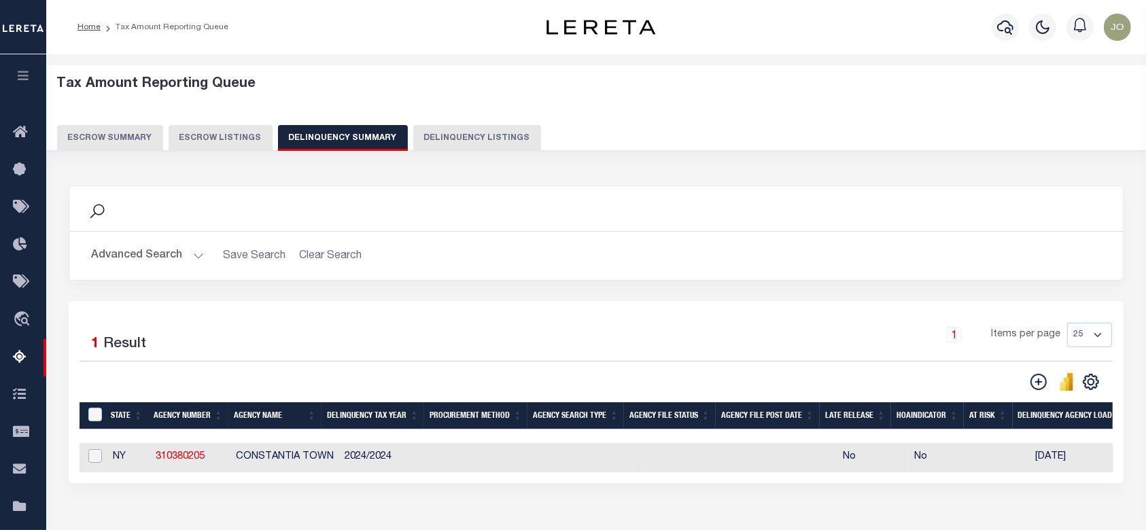
click at [92, 457] on input "checkbox" at bounding box center [95, 456] width 14 height 14
checkbox input "true"
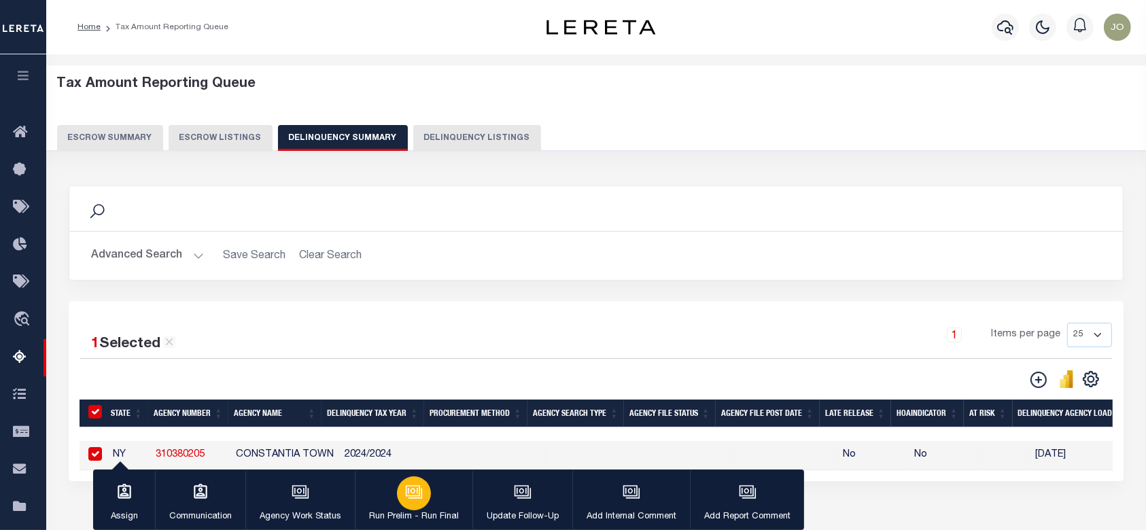
click at [389, 497] on button "Run Prelim - Run Final" at bounding box center [414, 500] width 118 height 61
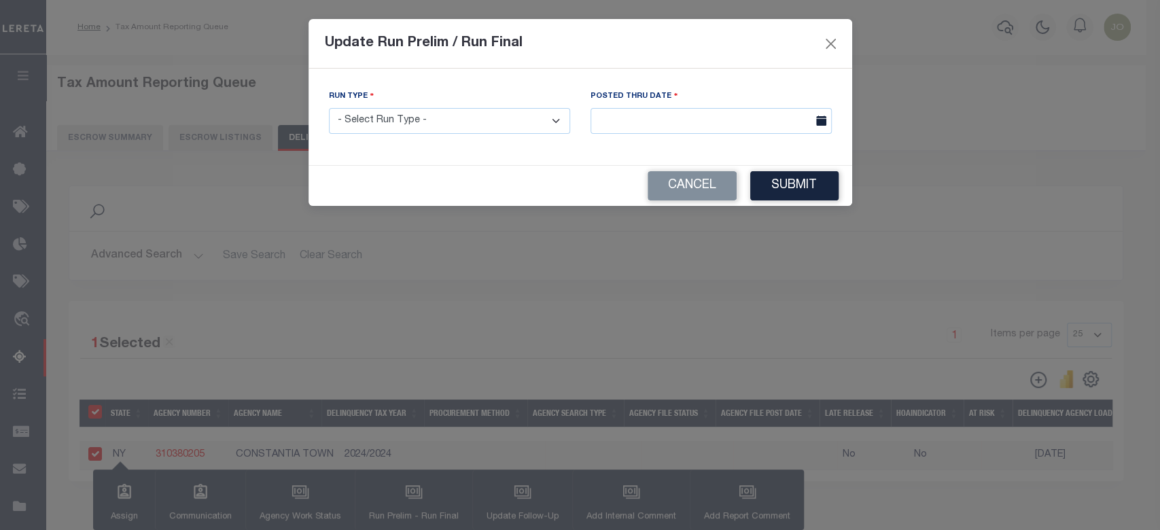
click at [483, 130] on select "- Select Run Type - Prelim Run Final Run" at bounding box center [449, 121] width 241 height 27
select select "F"
click at [329, 108] on select "- Select Run Type - Prelim Run Final Run" at bounding box center [449, 121] width 241 height 27
click at [658, 120] on input "text" at bounding box center [711, 121] width 241 height 27
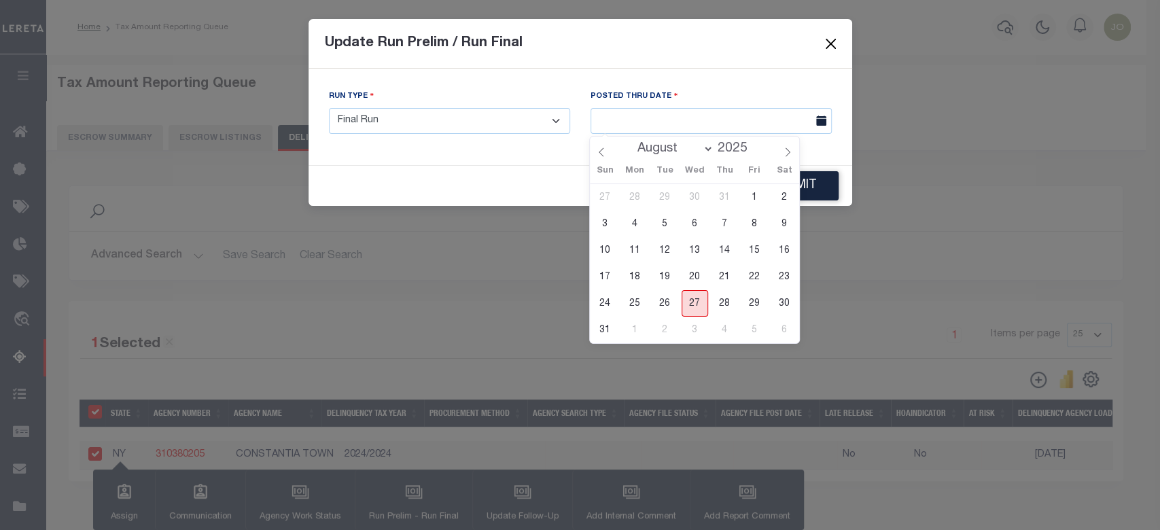
click at [695, 306] on span "27" at bounding box center [695, 303] width 27 height 27
type input "[DATE]"
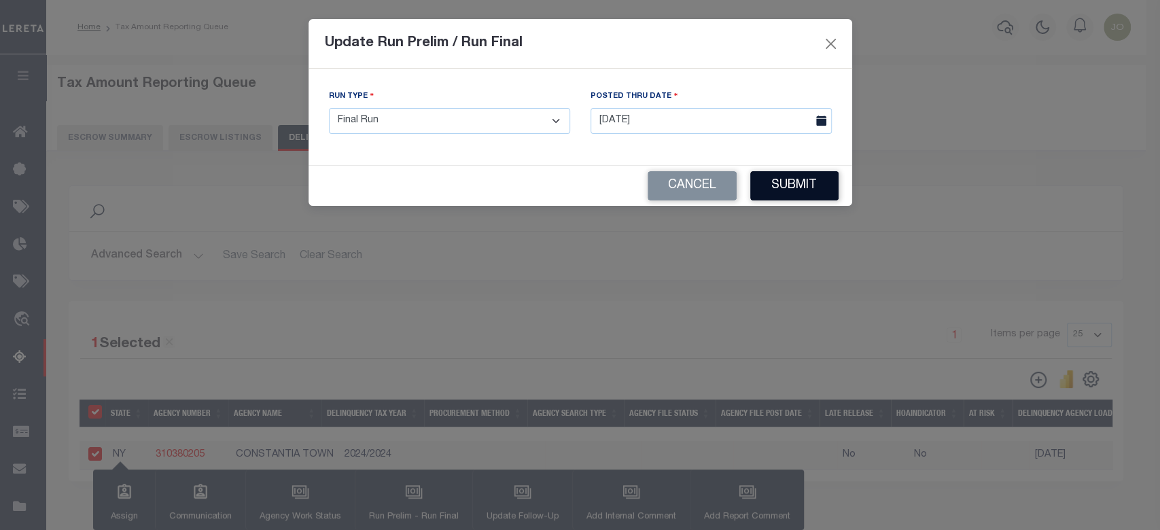
click at [811, 185] on button "Submit" at bounding box center [794, 185] width 88 height 29
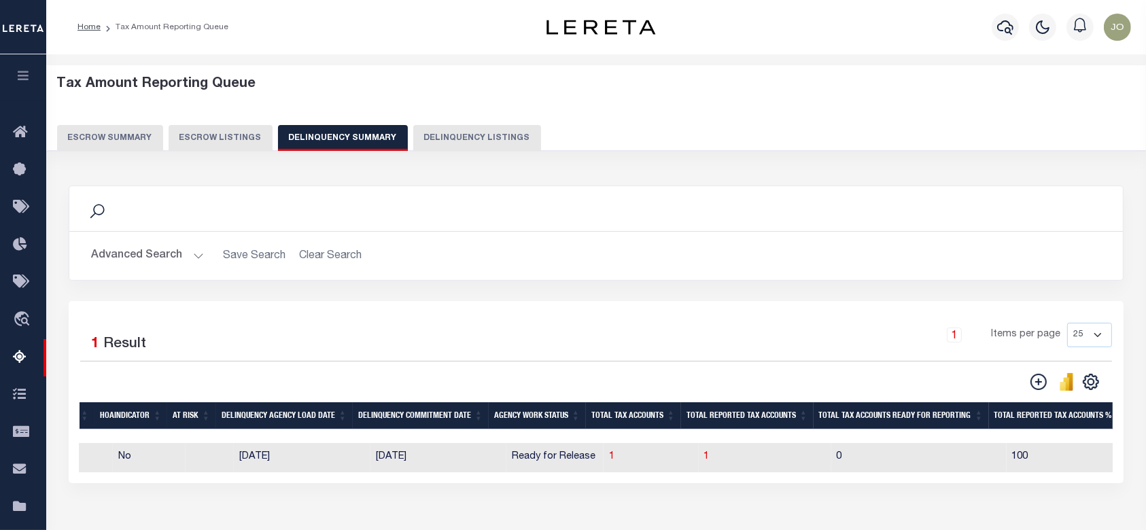
scroll to position [0, 799]
click at [606, 459] on span "1" at bounding box center [608, 457] width 5 height 10
select select "100"
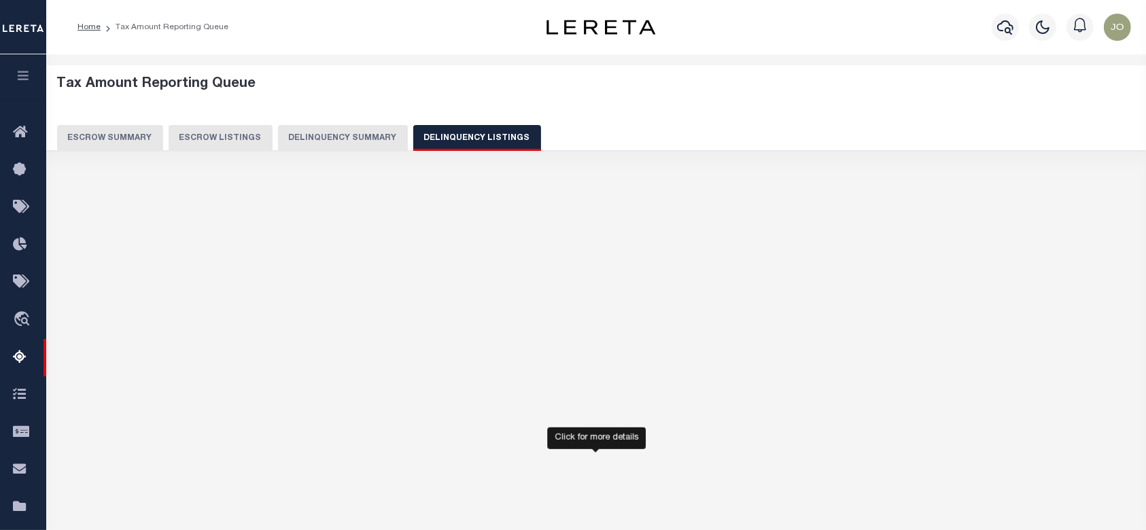
select select "100"
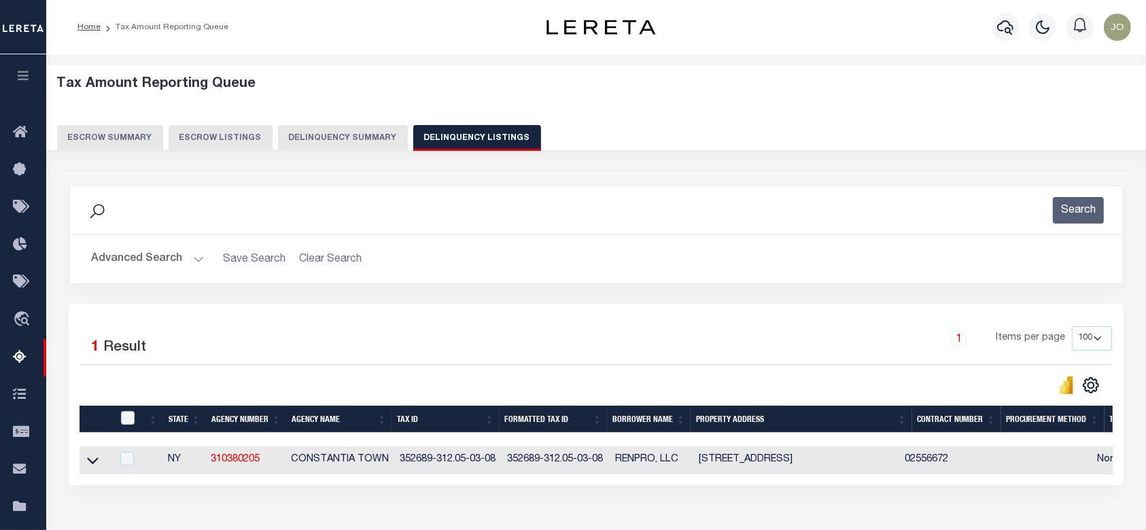
click at [100, 463] on link at bounding box center [93, 460] width 16 height 10
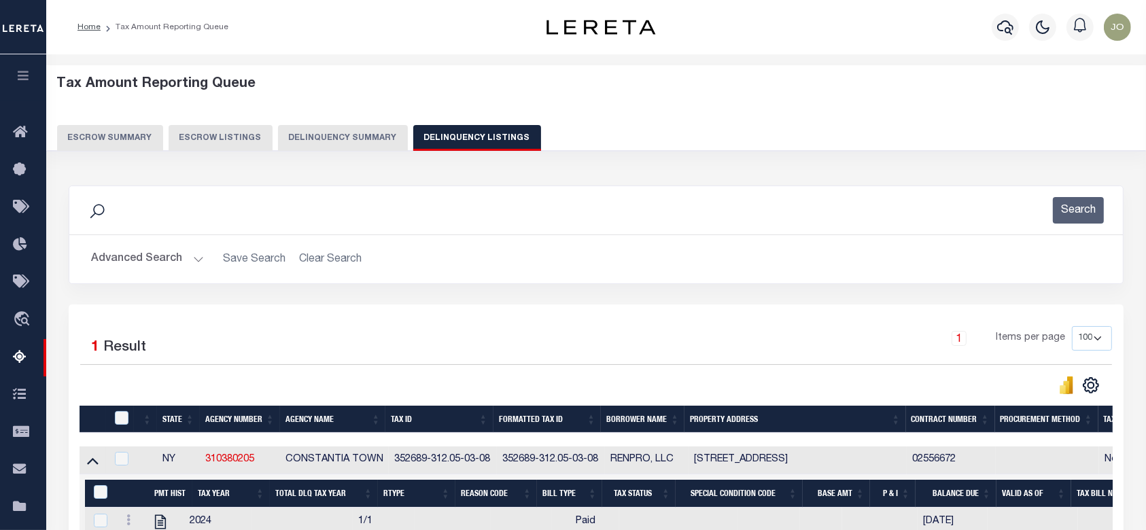
scroll to position [121, 0]
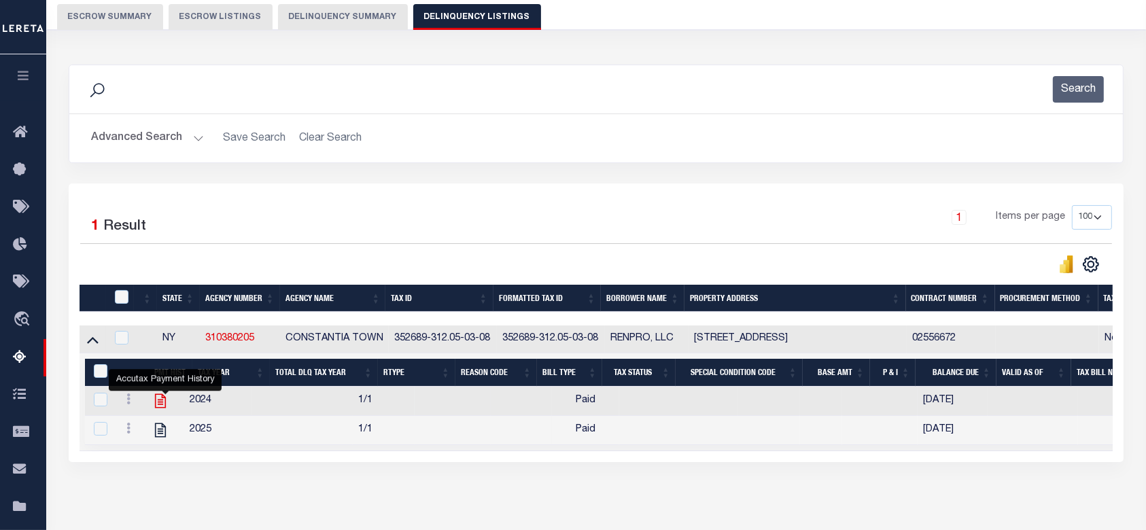
click at [168, 402] on icon "" at bounding box center [161, 401] width 18 height 18
checkbox input "true"
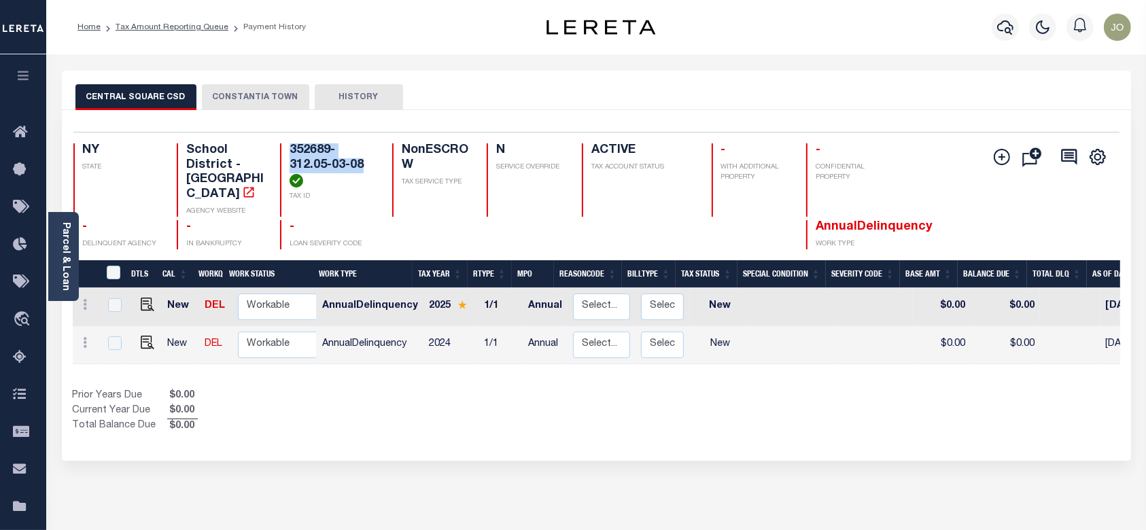
drag, startPoint x: 370, startPoint y: 164, endPoint x: 290, endPoint y: 150, distance: 80.9
click at [290, 150] on h4 "352689-312.05-03-08" at bounding box center [333, 165] width 86 height 44
copy h4 "352689-312.05-03-08"
click at [268, 101] on button "CONSTANTIA TOWN" at bounding box center [255, 97] width 107 height 26
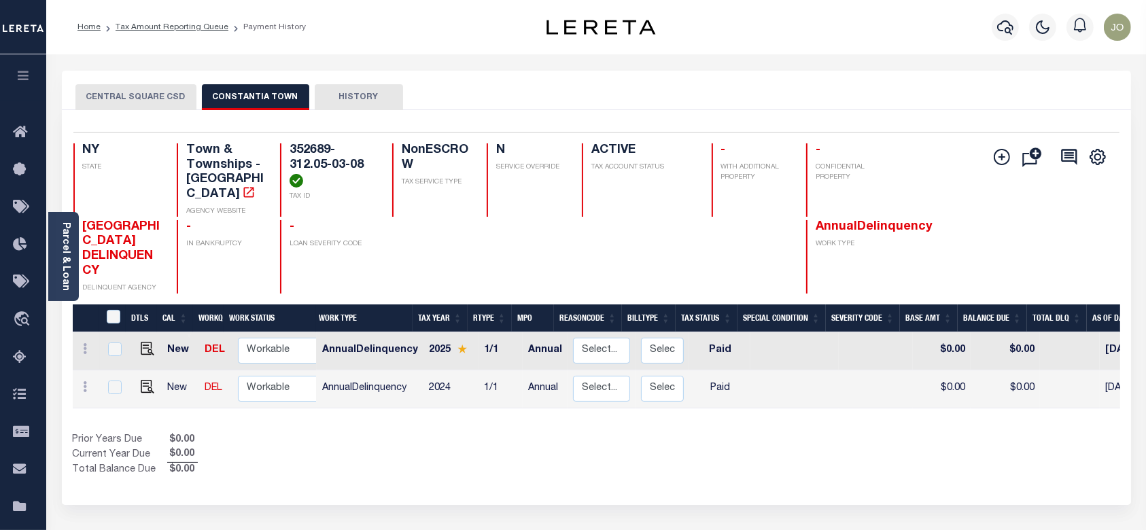
click at [168, 105] on button "CENTRAL SQUARE CSD" at bounding box center [135, 97] width 121 height 26
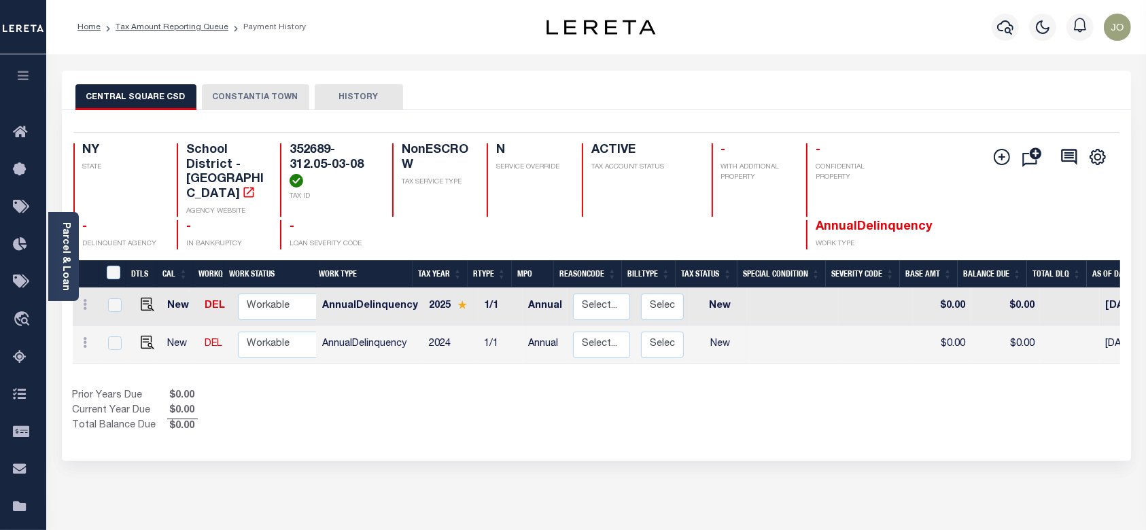
click at [271, 107] on button "CONSTANTIA TOWN" at bounding box center [255, 97] width 107 height 26
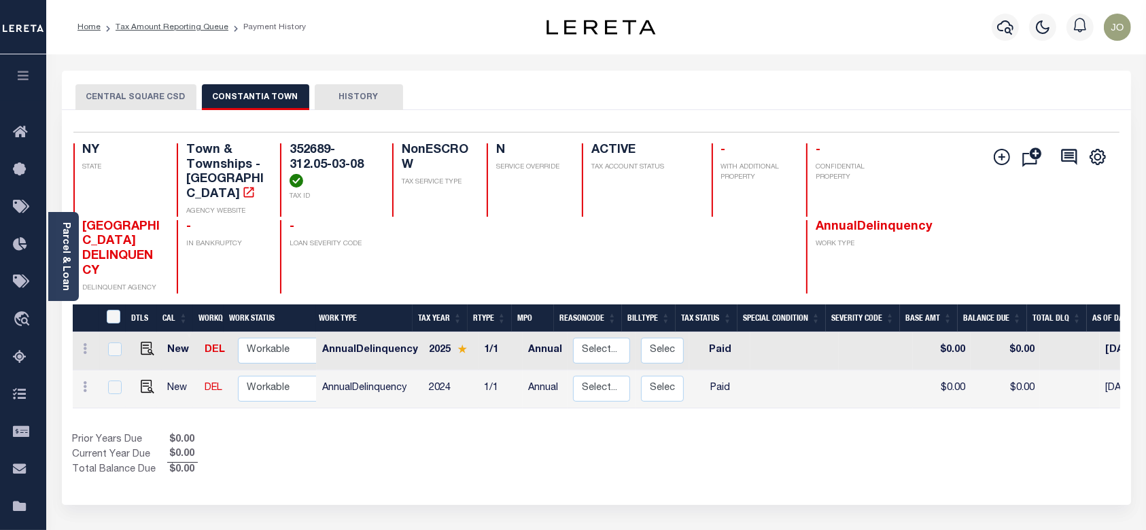
click at [147, 100] on button "CENTRAL SQUARE CSD" at bounding box center [135, 97] width 121 height 26
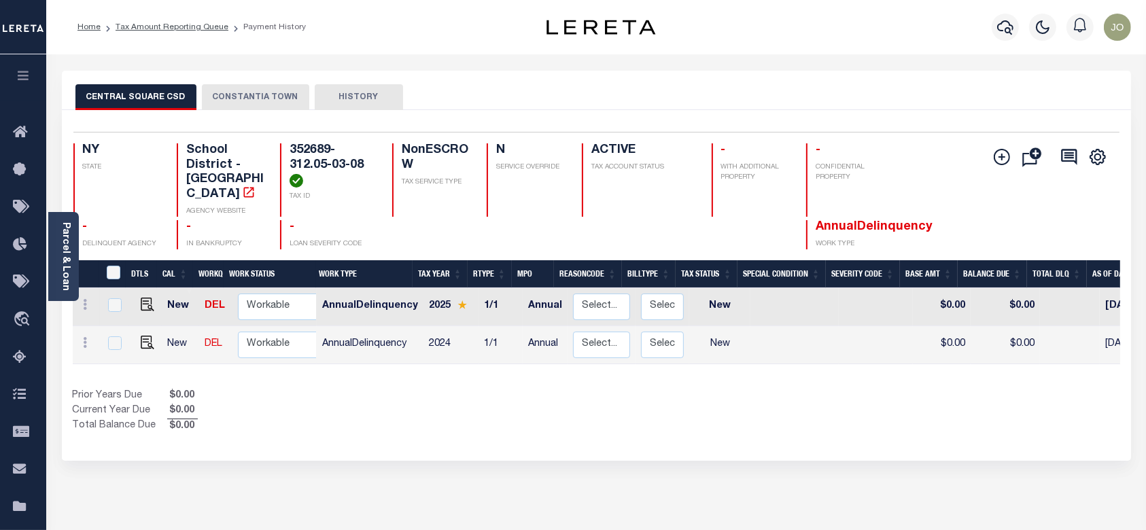
click at [245, 103] on button "CONSTANTIA TOWN" at bounding box center [255, 97] width 107 height 26
click at [264, 97] on button "CONSTANTIA TOWN" at bounding box center [255, 97] width 107 height 26
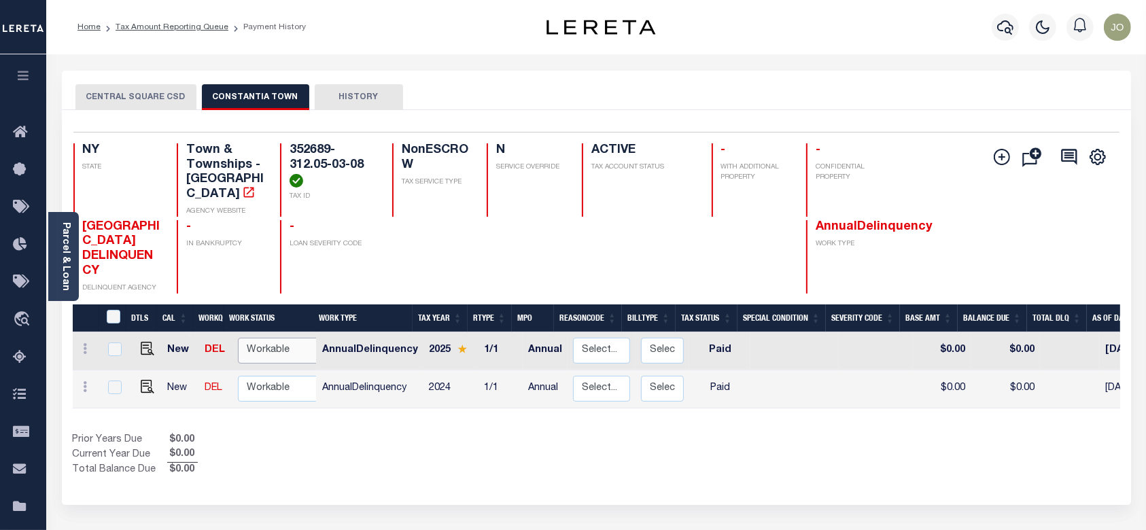
click at [286, 343] on select "Non Workable Workable" at bounding box center [279, 351] width 82 height 27
checkbox input "true"
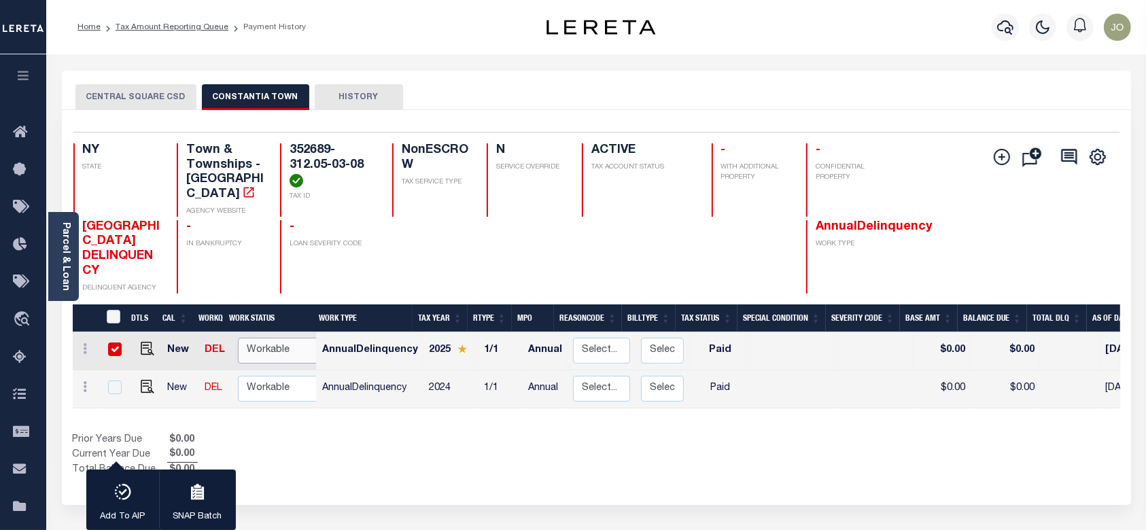
click at [286, 343] on select "Non Workable Workable" at bounding box center [279, 351] width 82 height 27
checkbox input "false"
